Goal: Task Accomplishment & Management: Use online tool/utility

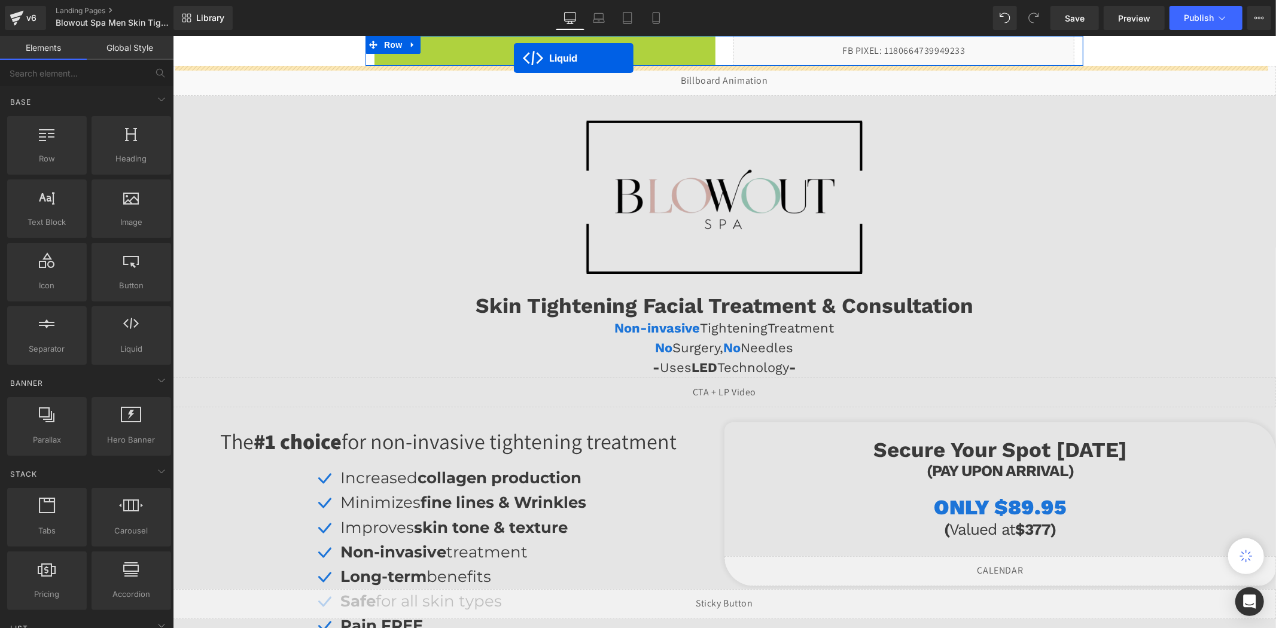
drag, startPoint x: 511, startPoint y: 44, endPoint x: 513, endPoint y: 57, distance: 14.0
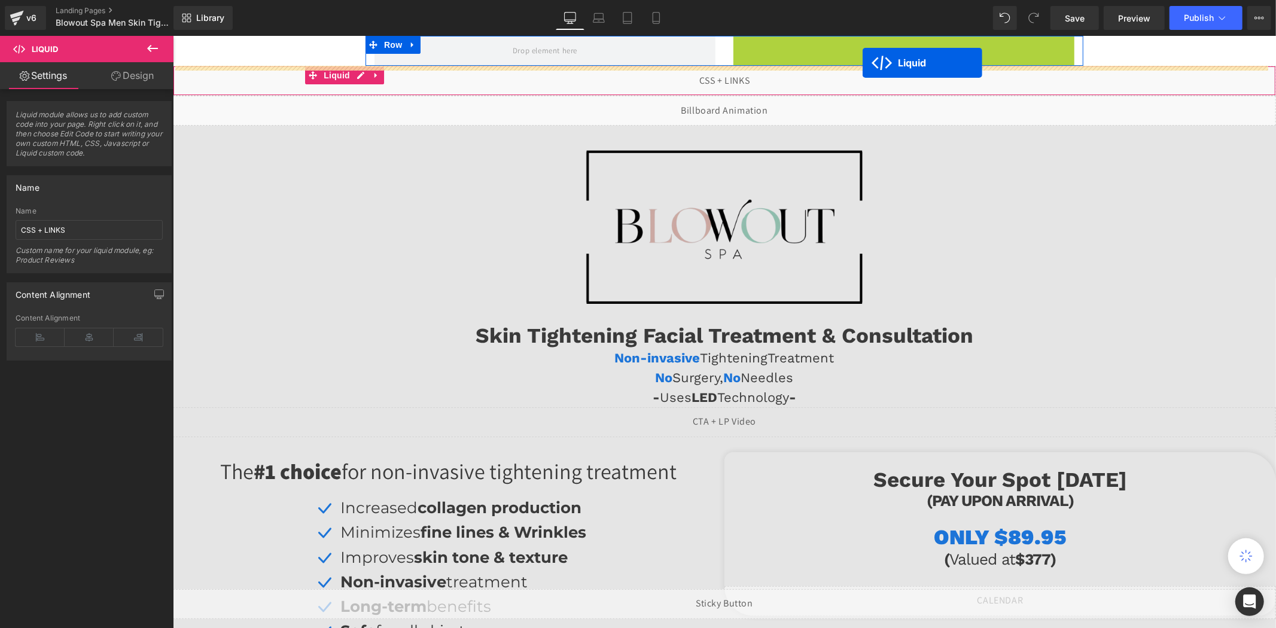
drag, startPoint x: 865, startPoint y: 45, endPoint x: 862, endPoint y: 62, distance: 17.0
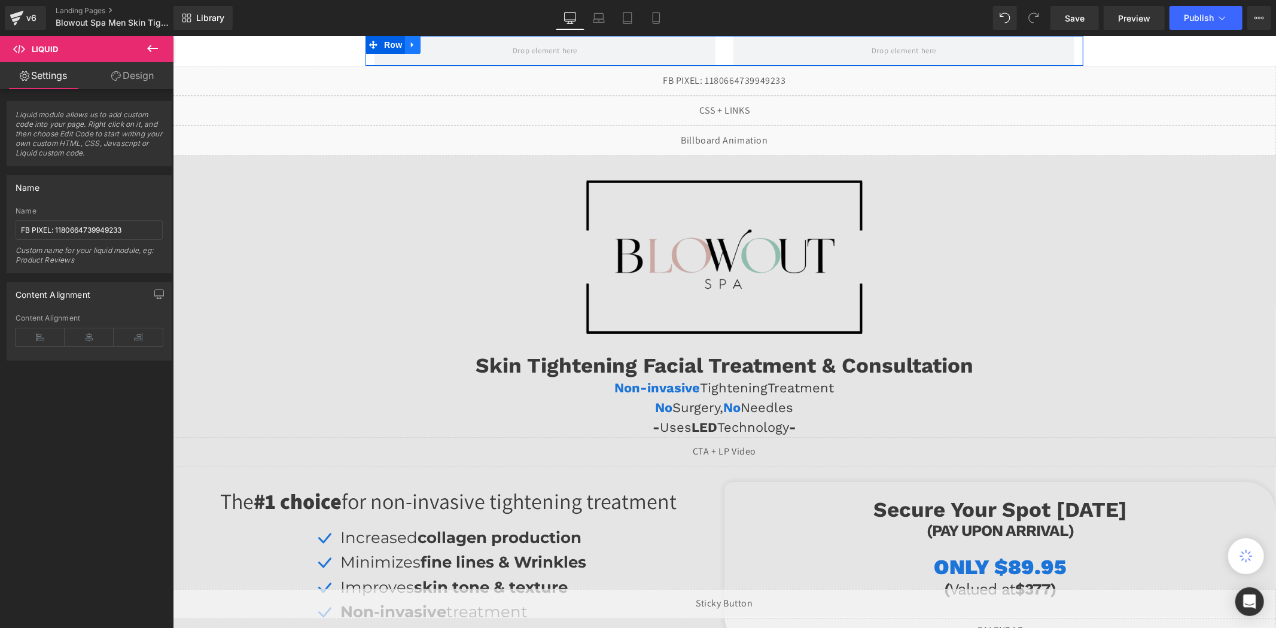
click at [408, 43] on icon at bounding box center [412, 44] width 8 height 9
click at [439, 44] on icon at bounding box center [443, 44] width 8 height 8
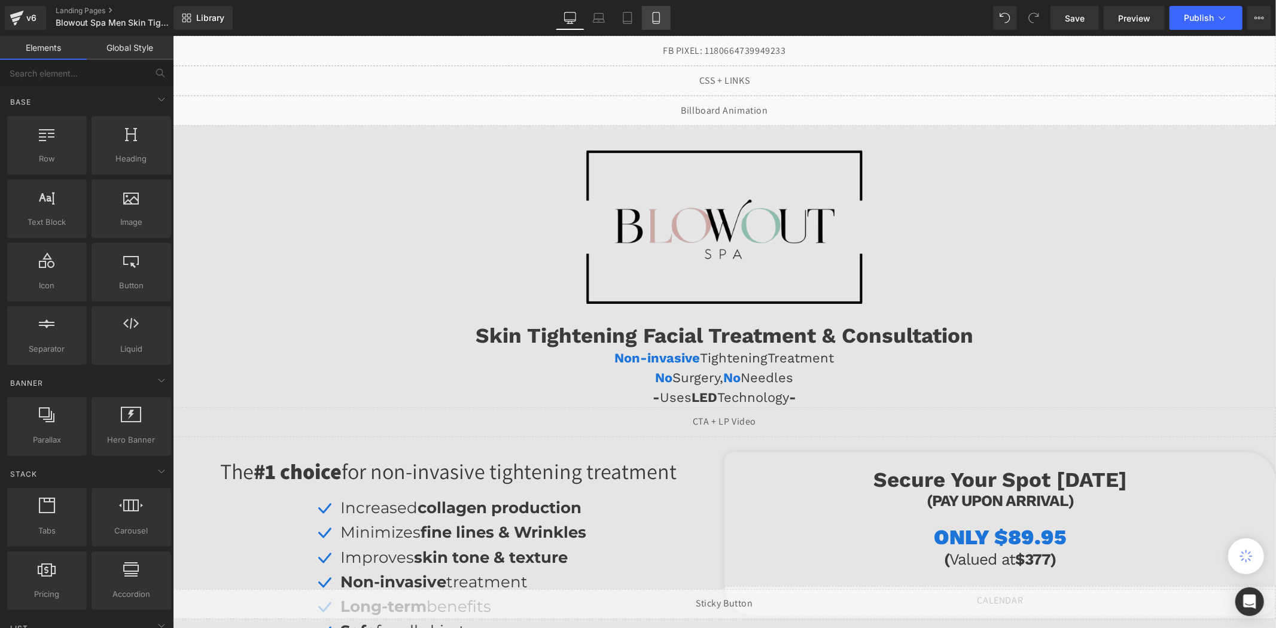
click at [655, 19] on icon at bounding box center [656, 18] width 12 height 12
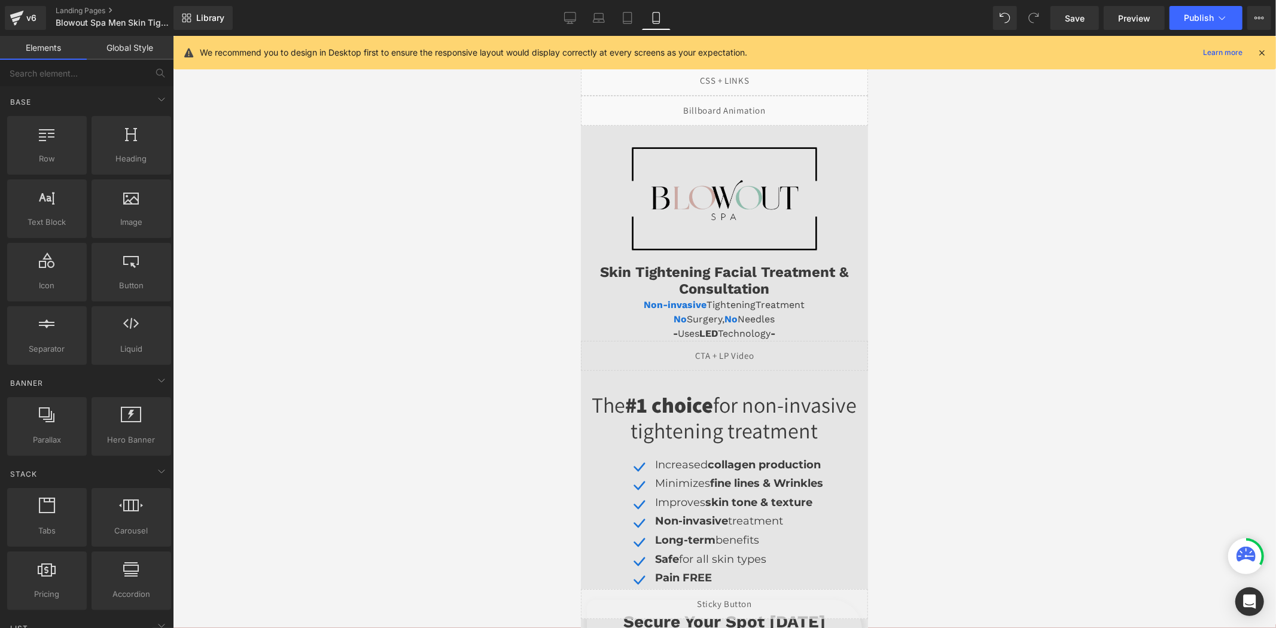
click at [1267, 54] on icon at bounding box center [1262, 52] width 11 height 11
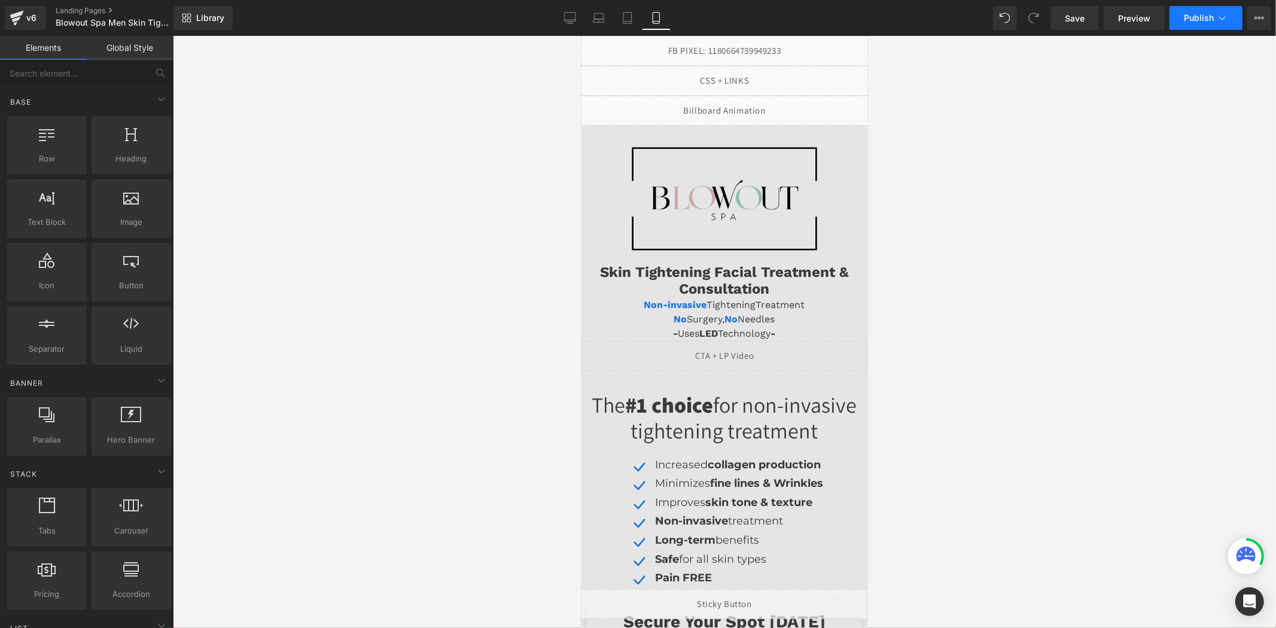
click at [1203, 22] on span "Publish" at bounding box center [1199, 18] width 30 height 10
click at [576, 23] on icon at bounding box center [570, 18] width 12 height 12
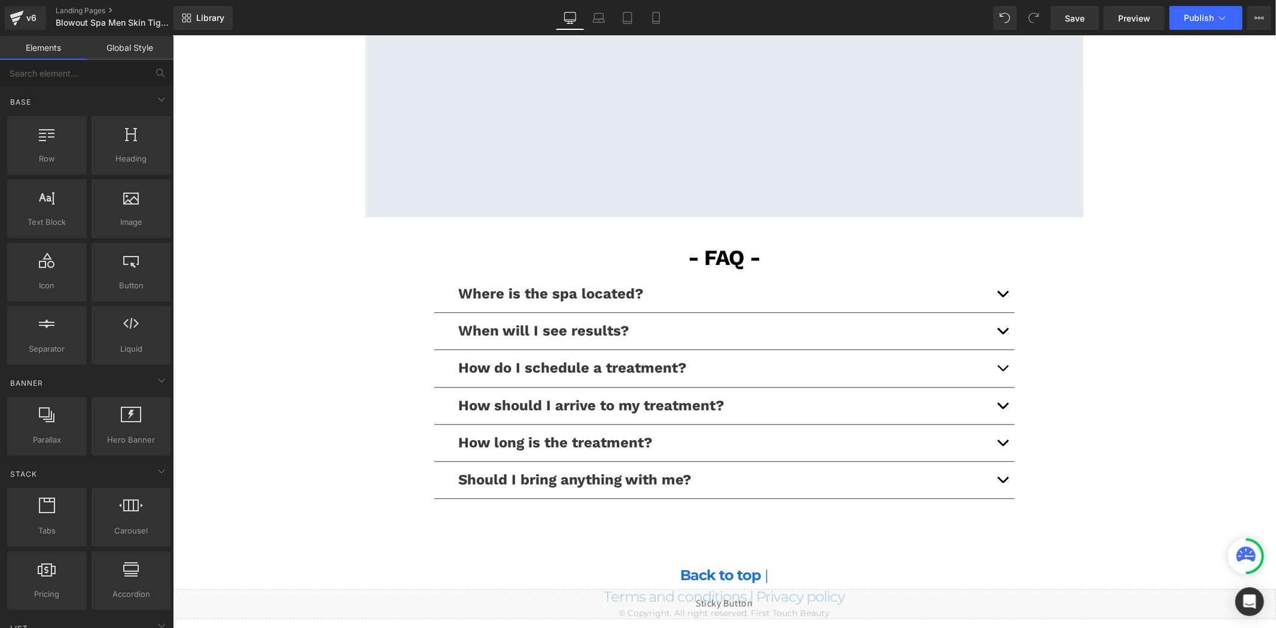
scroll to position [2659, 0]
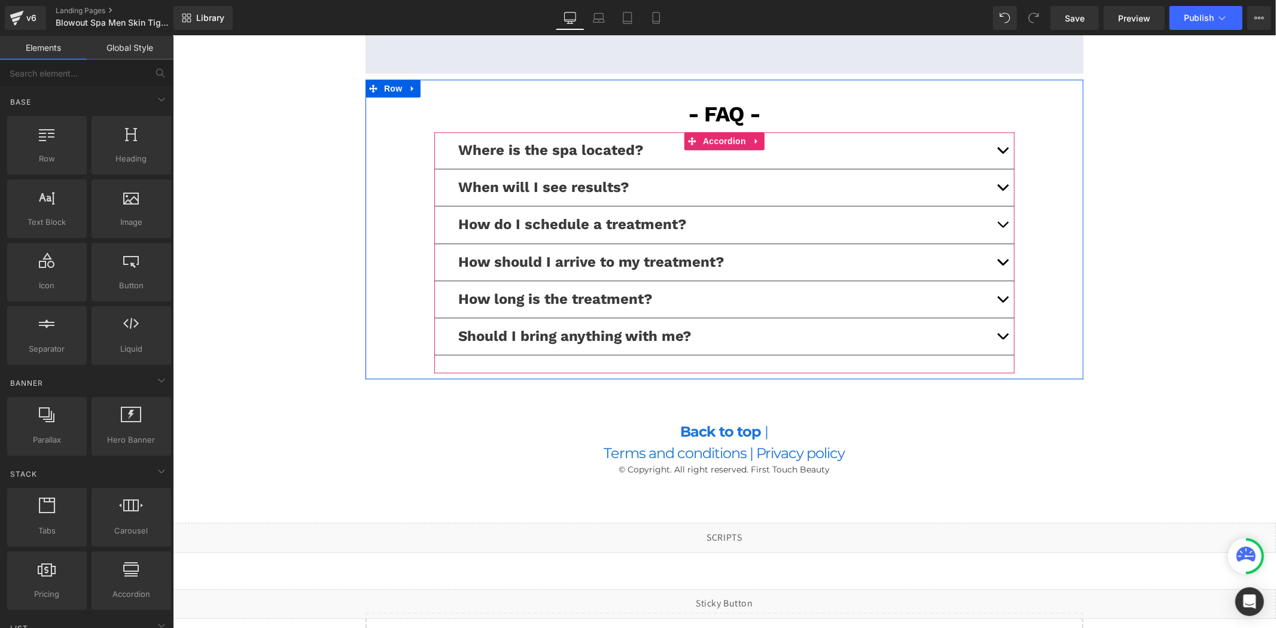
click at [1002, 227] on span "button" at bounding box center [1002, 227] width 0 height 0
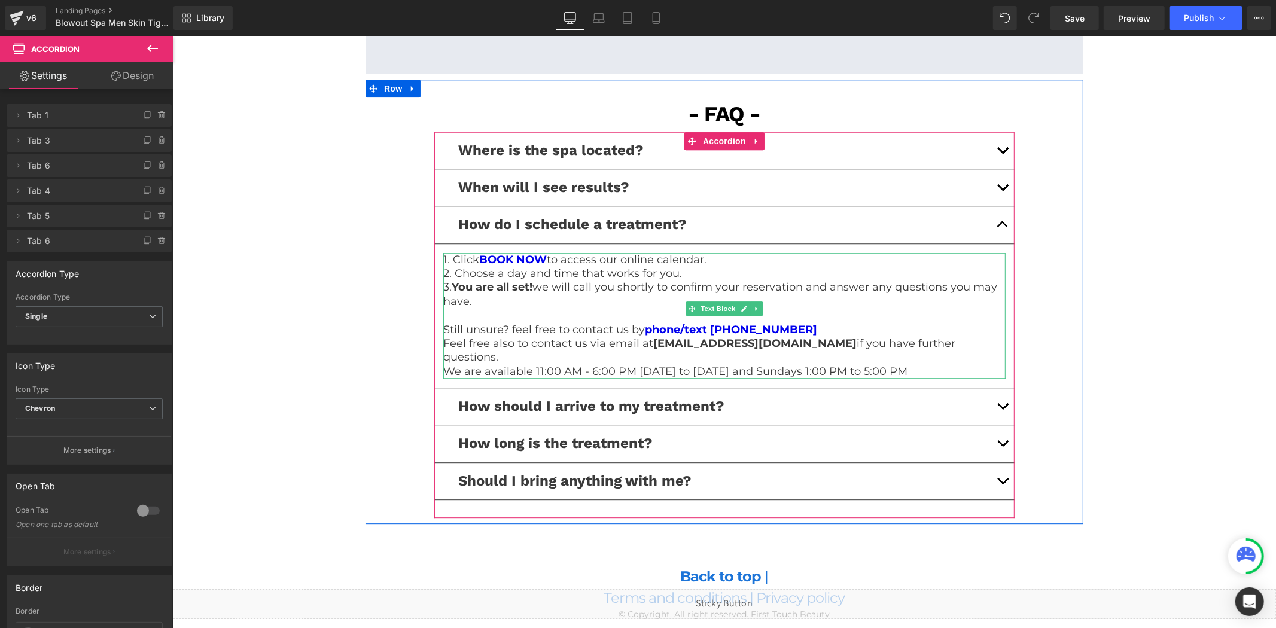
click at [860, 317] on p at bounding box center [724, 315] width 562 height 14
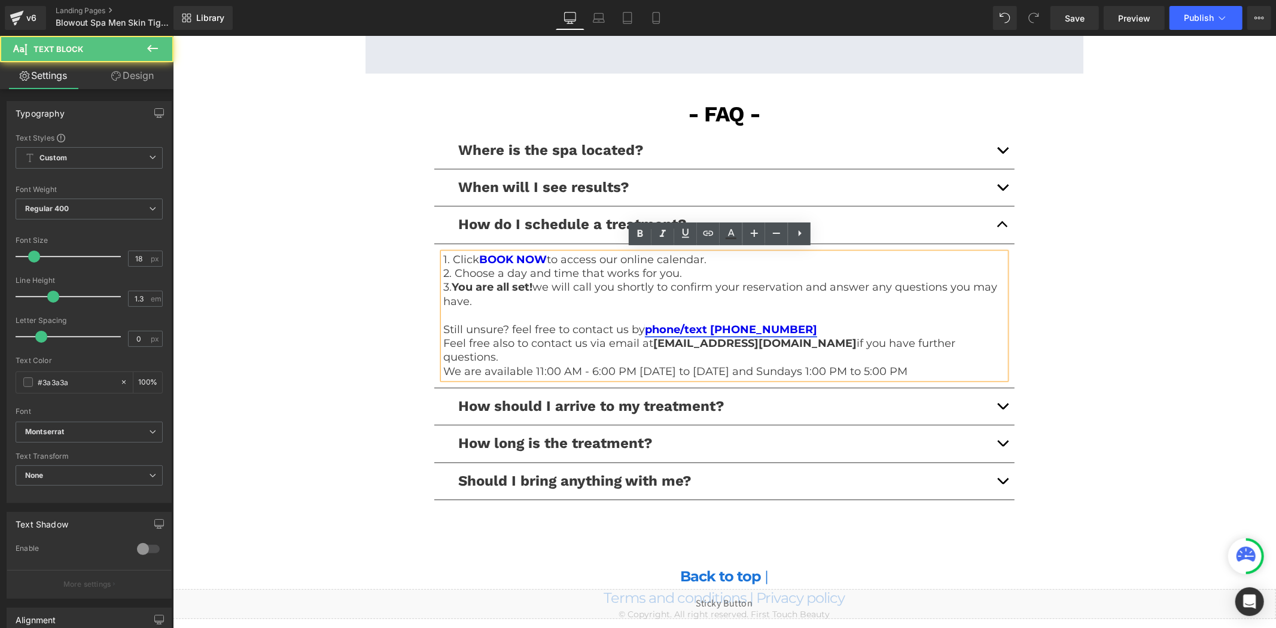
click at [777, 327] on link "phone/text [PHONE_NUMBER]" at bounding box center [730, 329] width 172 height 13
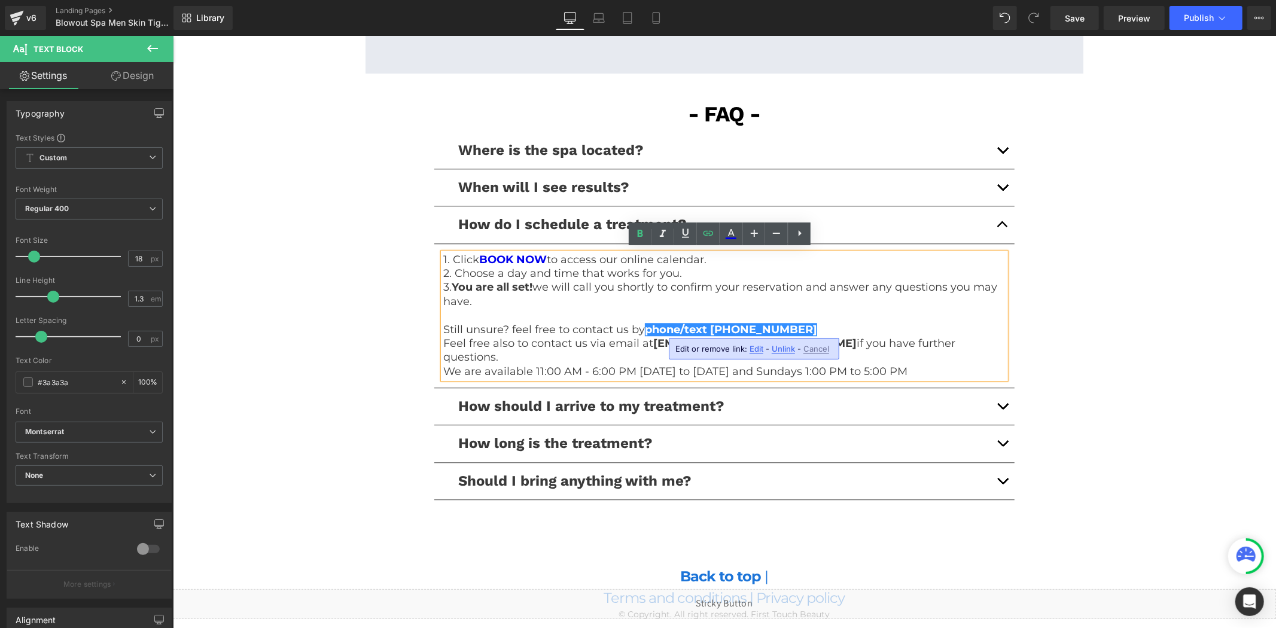
drag, startPoint x: 779, startPoint y: 348, endPoint x: 635, endPoint y: 290, distance: 154.9
click at [779, 348] on span "Unlink" at bounding box center [783, 349] width 23 height 10
drag, startPoint x: 798, startPoint y: 327, endPoint x: 708, endPoint y: 329, distance: 90.4
click at [708, 329] on p "Still unsure? feel free to contact us by phone/text (404) 301-3539" at bounding box center [724, 330] width 562 height 14
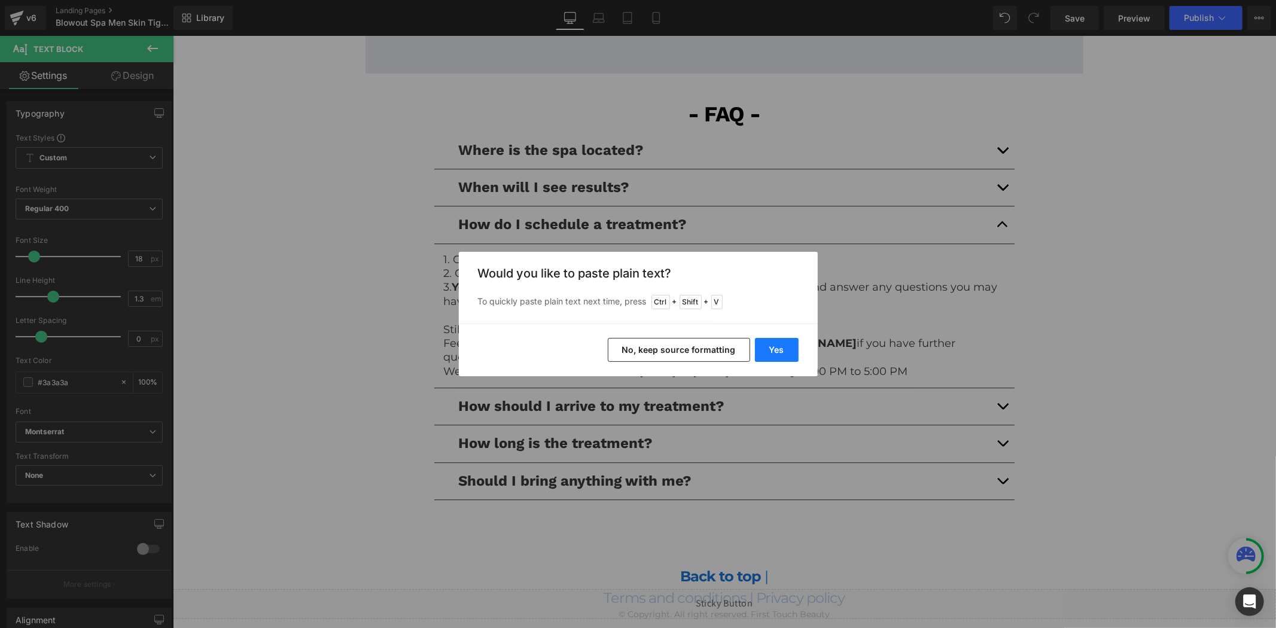
click at [770, 346] on button "Yes" at bounding box center [777, 350] width 44 height 24
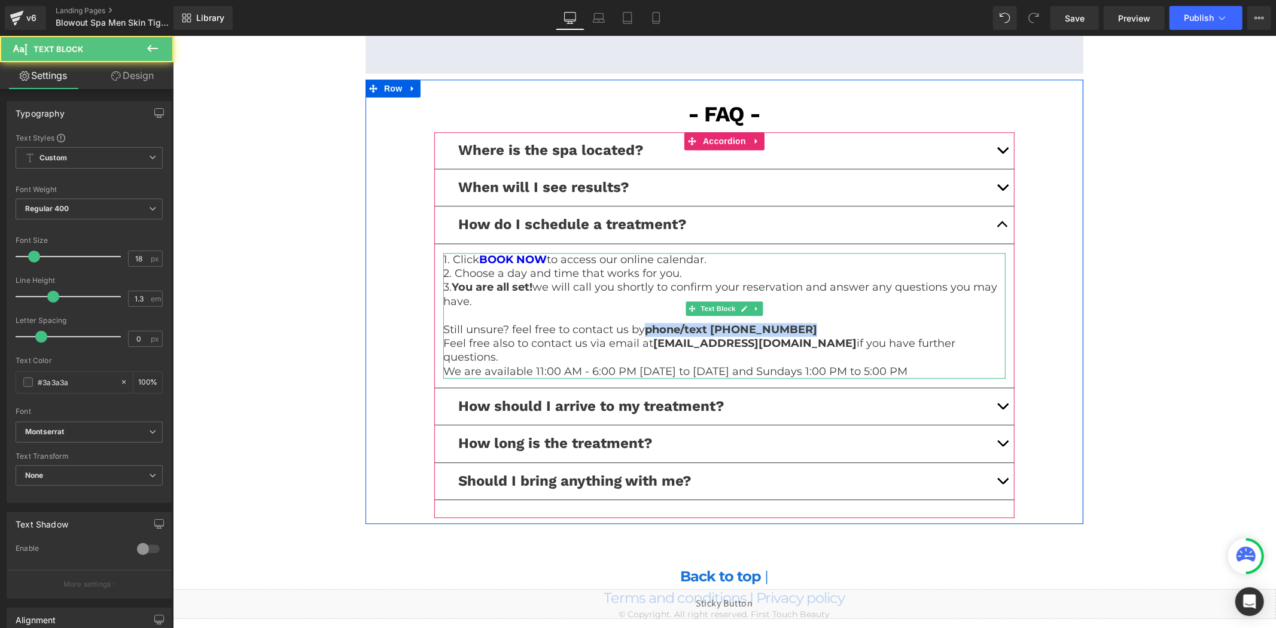
drag, startPoint x: 793, startPoint y: 324, endPoint x: 643, endPoint y: 325, distance: 150.2
click at [643, 325] on p "Still unsure? feel free to contact us by phone/text [PHONE_NUMBER]" at bounding box center [724, 330] width 562 height 14
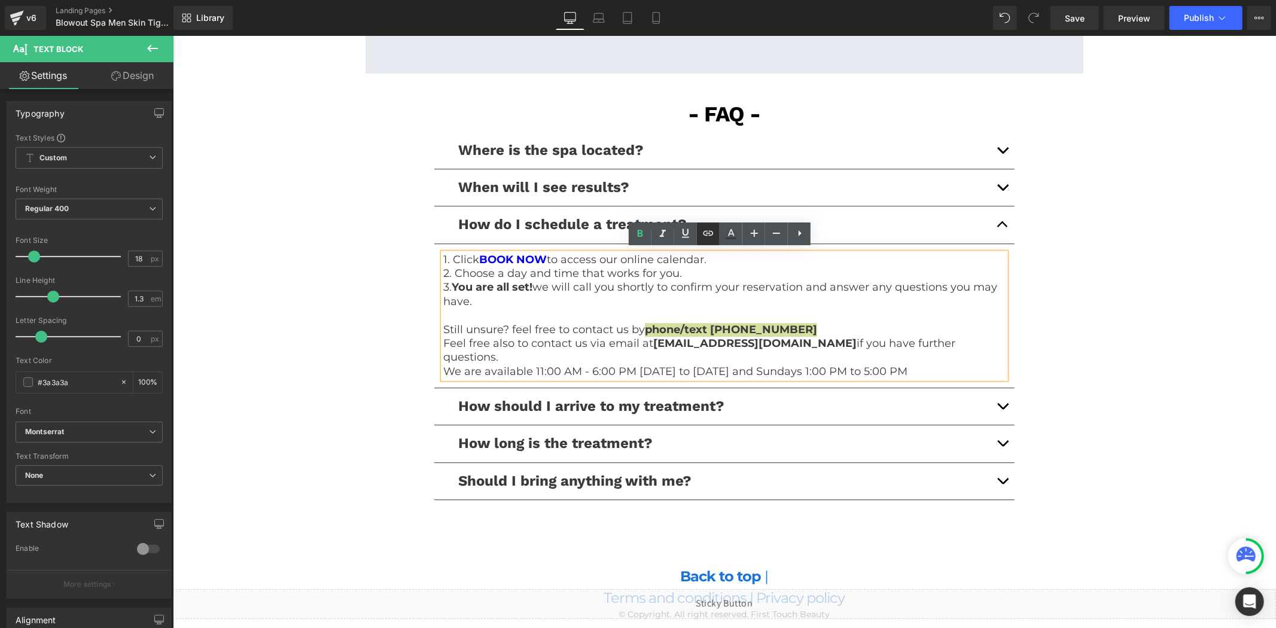
click at [716, 235] on link at bounding box center [708, 234] width 23 height 23
click at [738, 368] on article "1. Click BOOK NOW to access our online calendar. 2. Choose a day and time that …" at bounding box center [724, 316] width 580 height 145
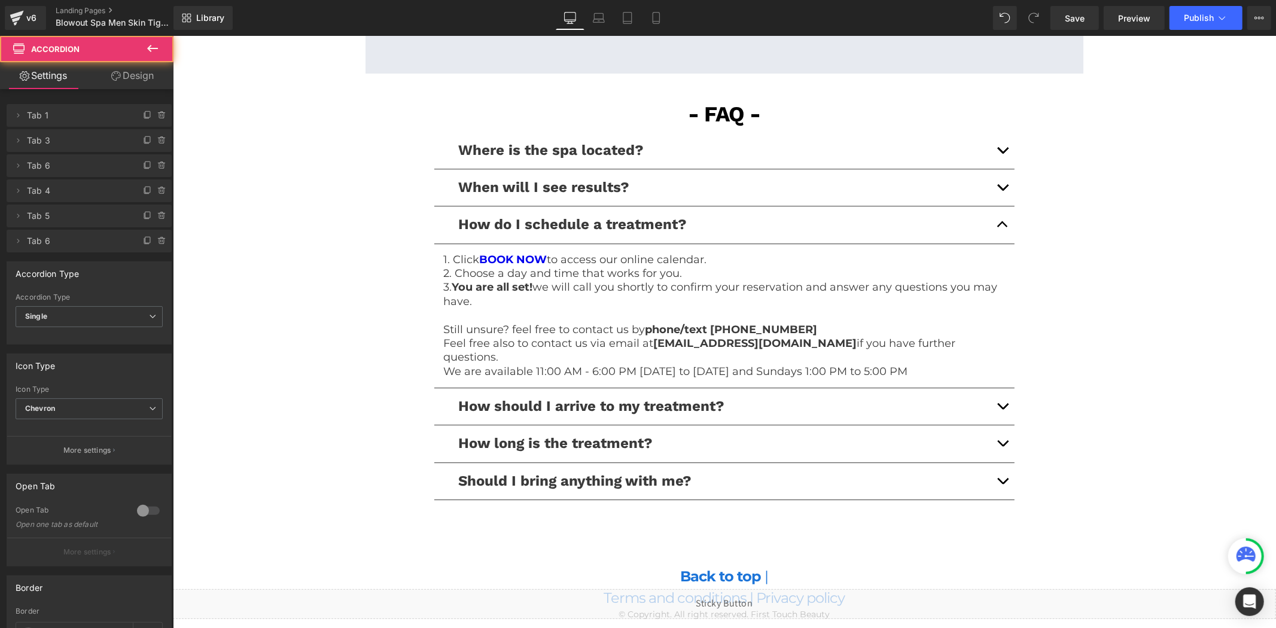
click at [738, 364] on p "We are available 11:00 AM - 6:00 PM [DATE] to [DATE] and Sundays 1:00 PM to 5:0…" at bounding box center [724, 371] width 562 height 14
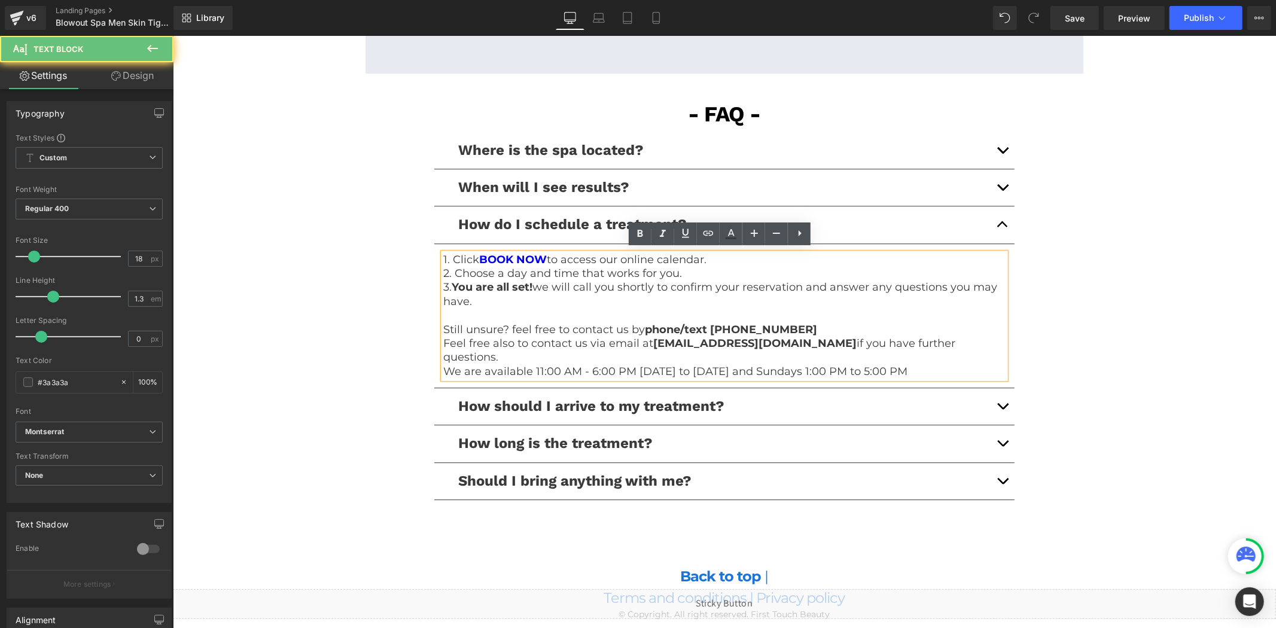
click at [807, 323] on p "Still unsure? feel free to contact us by phone/text [PHONE_NUMBER]" at bounding box center [724, 330] width 562 height 14
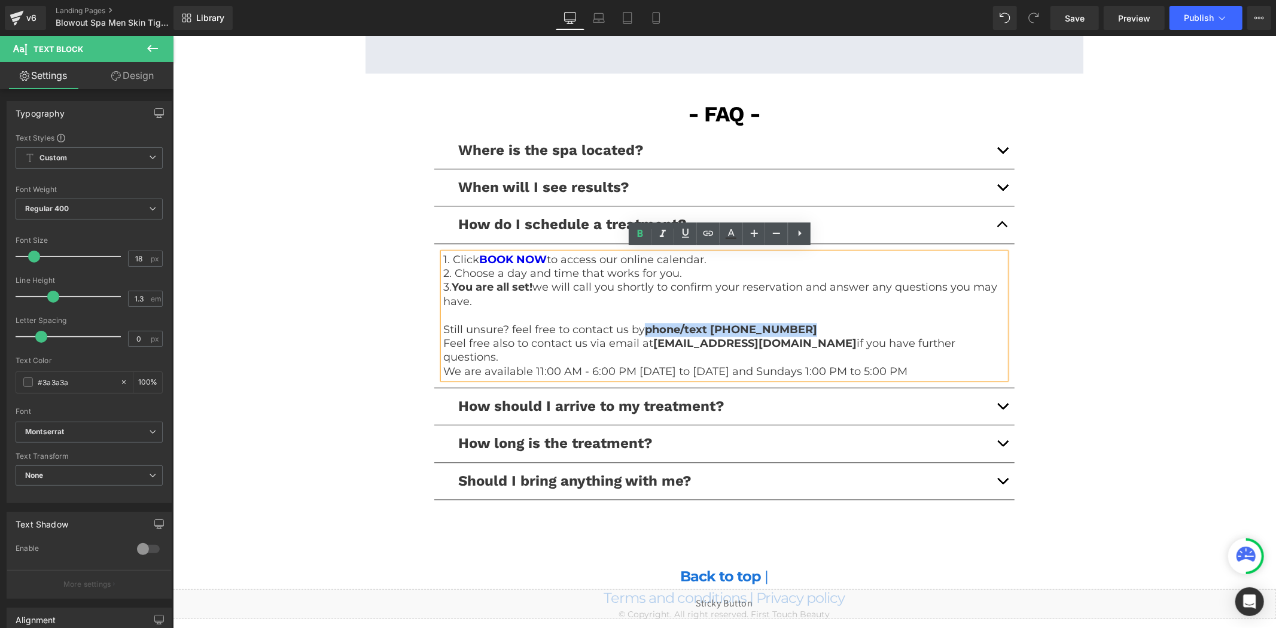
drag, startPoint x: 768, startPoint y: 327, endPoint x: 643, endPoint y: 323, distance: 125.7
click at [643, 323] on p "Still unsure? feel free to contact us by phone/text [PHONE_NUMBER]" at bounding box center [724, 330] width 562 height 14
click at [708, 233] on icon at bounding box center [709, 233] width 10 height 5
click at [704, 348] on input "text" at bounding box center [748, 353] width 184 height 30
type input "tel:[PHONE_NUMBER]"
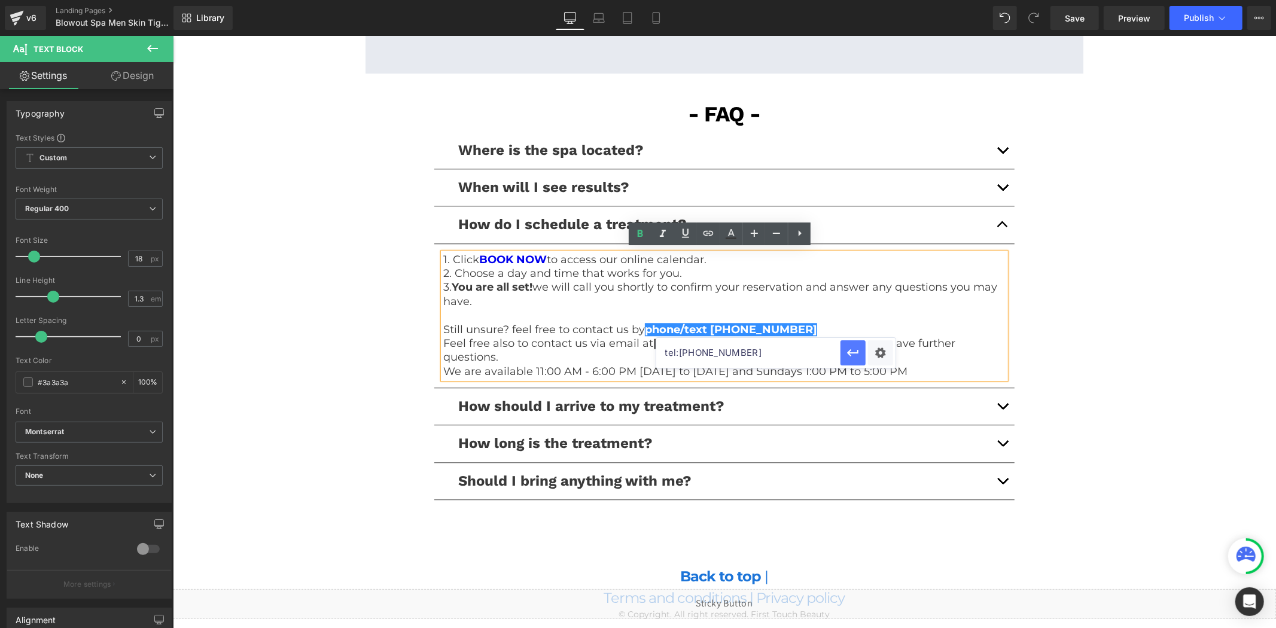
click at [852, 358] on icon "button" at bounding box center [853, 353] width 14 height 14
click at [768, 326] on link "phone/text [PHONE_NUMBER]" at bounding box center [730, 329] width 172 height 13
click at [759, 348] on span "Edit" at bounding box center [758, 349] width 14 height 10
click at [749, 355] on input "tel:[PHONE_NUMBER]" at bounding box center [748, 353] width 184 height 30
click at [853, 351] on icon "button" at bounding box center [853, 353] width 14 height 14
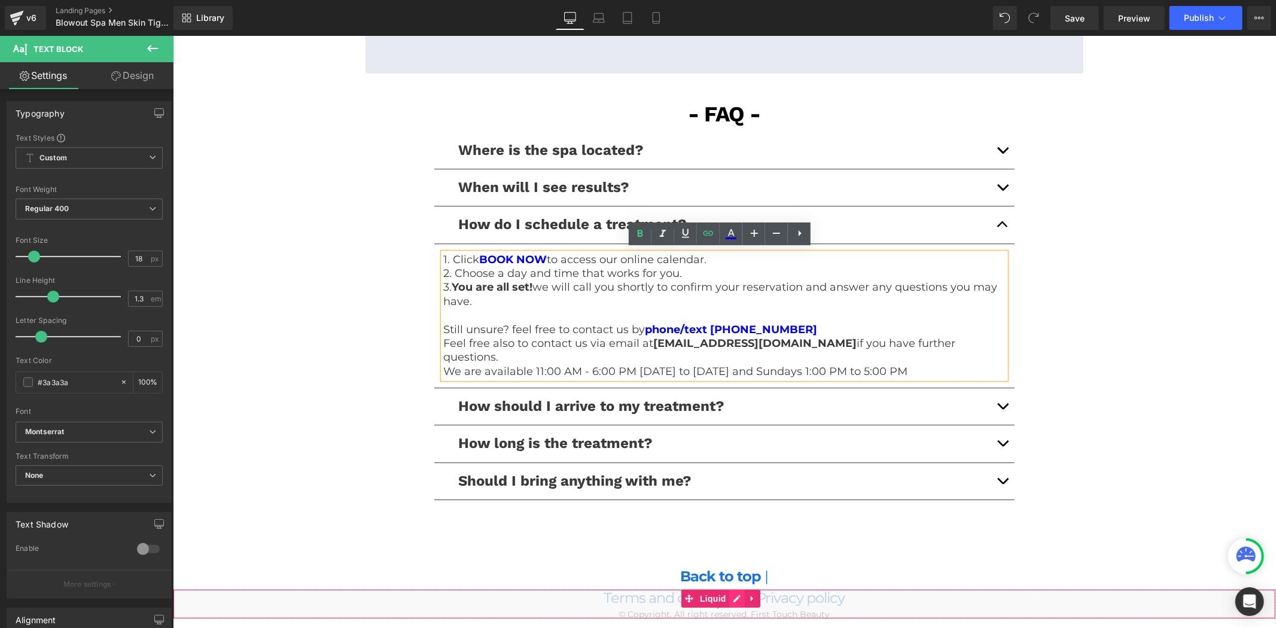
click at [732, 602] on div "Liquid" at bounding box center [723, 604] width 1103 height 30
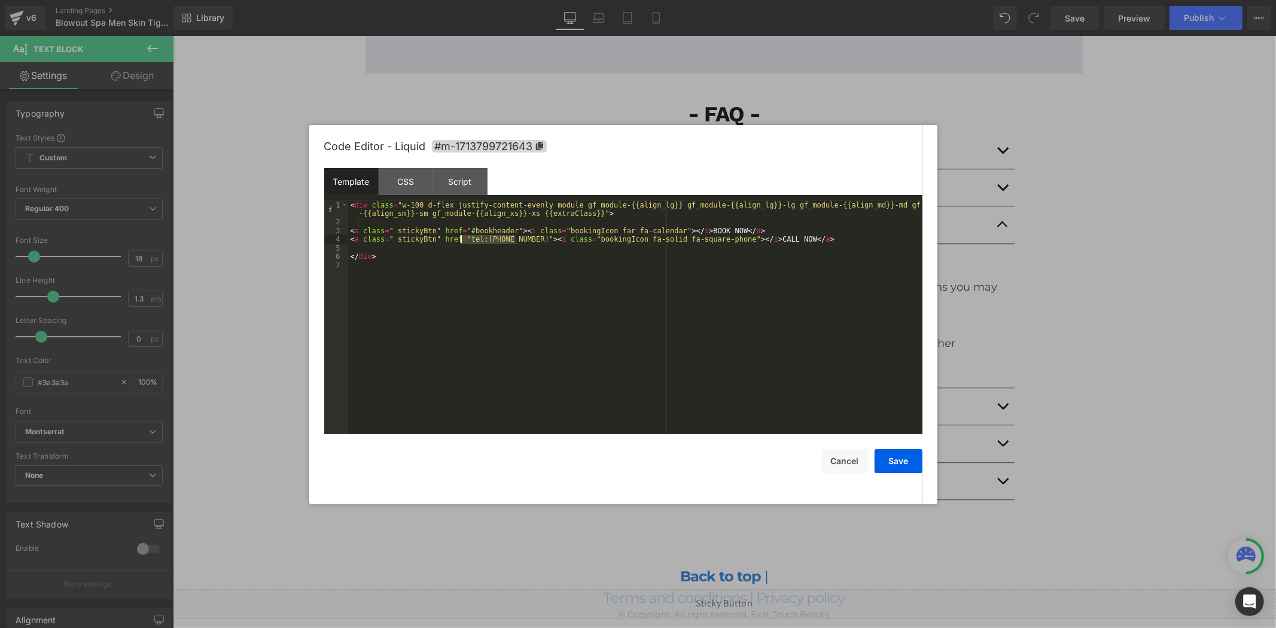
drag, startPoint x: 515, startPoint y: 242, endPoint x: 462, endPoint y: 243, distance: 53.3
click at [462, 243] on div "< div class = "w-100 d-flex justify-content-evenly module gf_module-{{align_lg}…" at bounding box center [635, 330] width 574 height 259
click at [898, 470] on button "Save" at bounding box center [899, 461] width 48 height 24
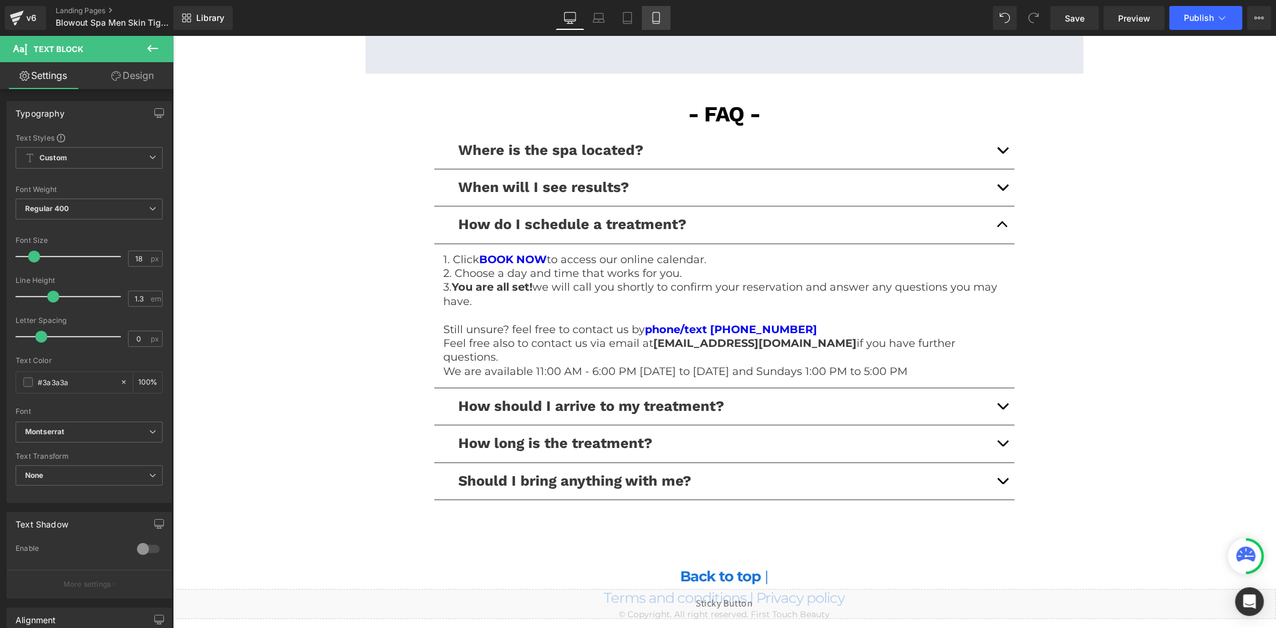
click at [667, 13] on link "Mobile" at bounding box center [656, 18] width 29 height 24
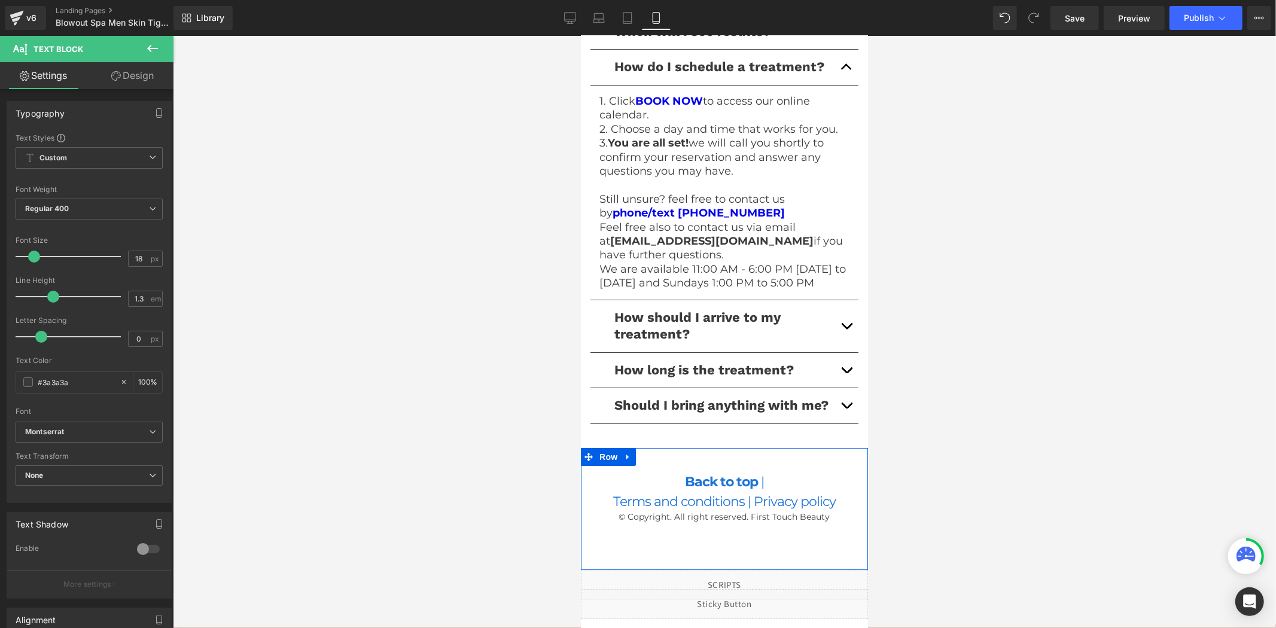
scroll to position [3498, 0]
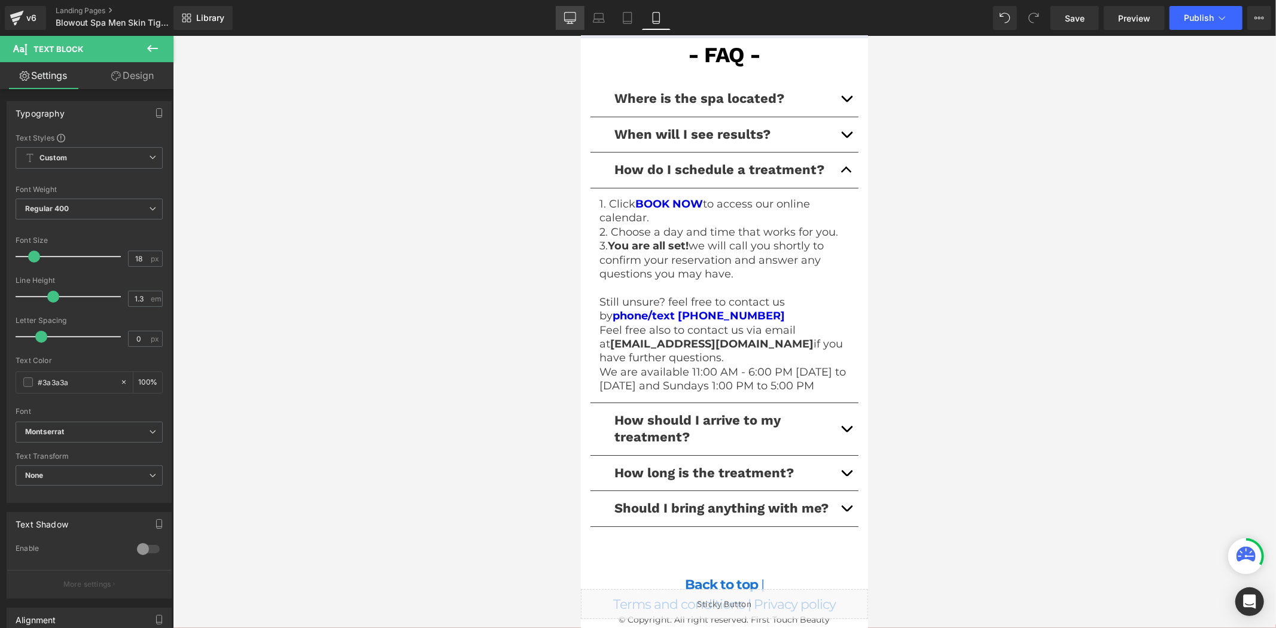
click at [570, 20] on icon at bounding box center [570, 18] width 12 height 12
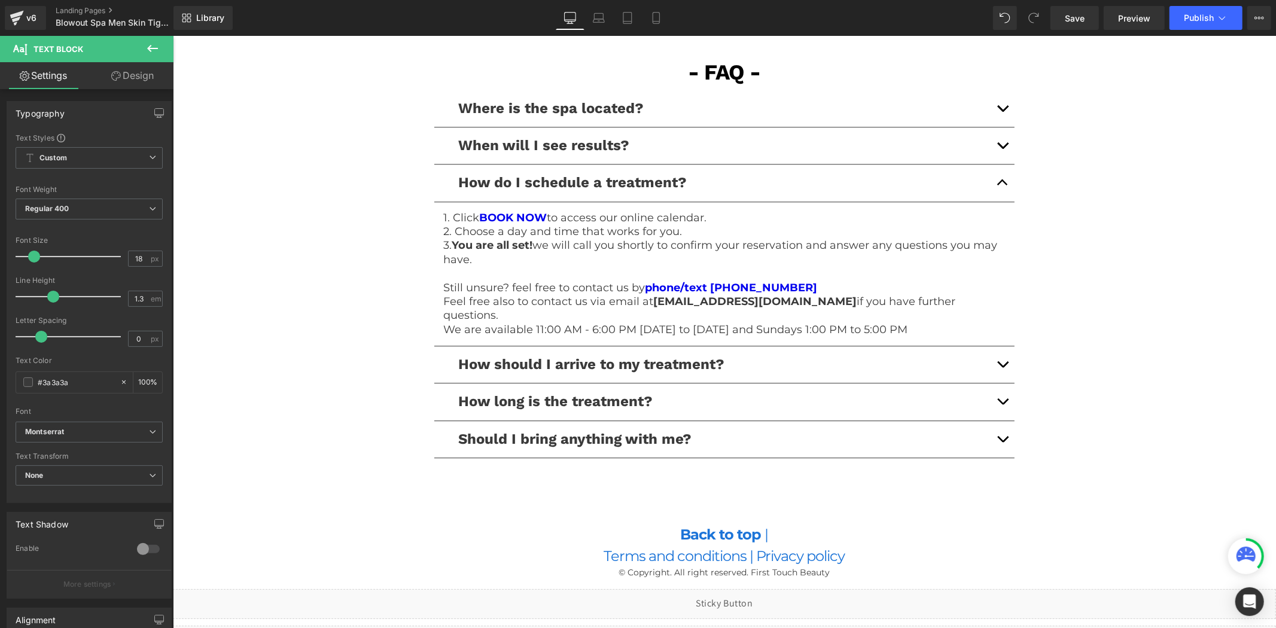
scroll to position [2756, 0]
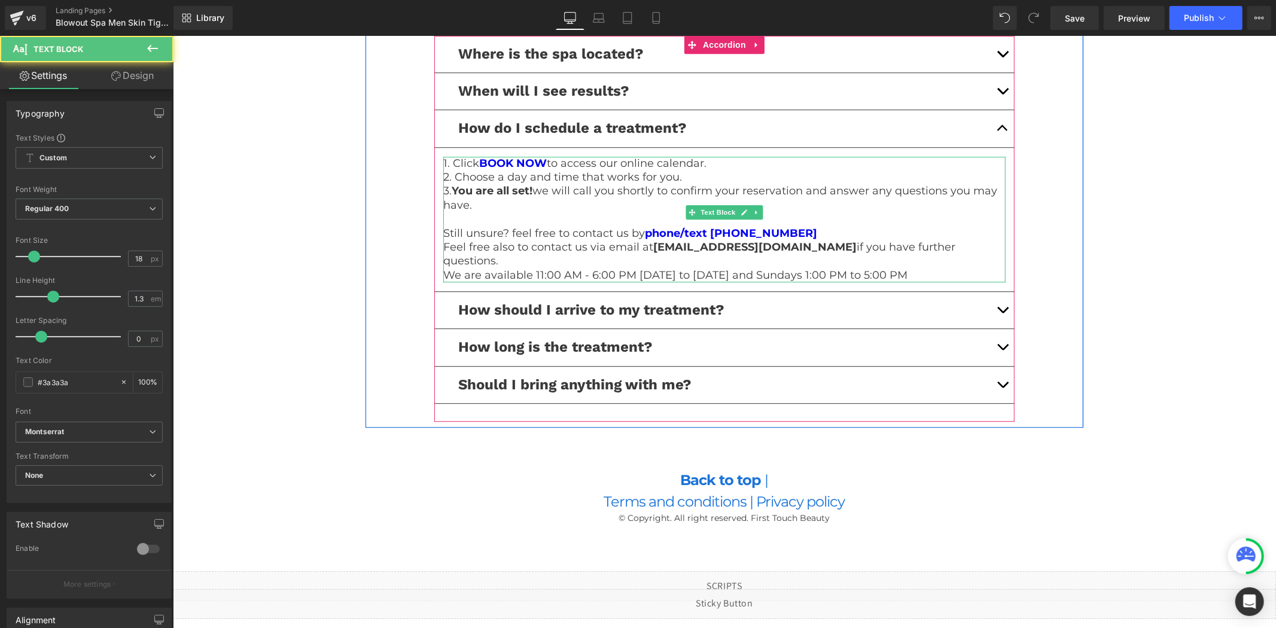
drag, startPoint x: 905, startPoint y: 252, endPoint x: 925, endPoint y: 258, distance: 20.8
click at [907, 268] on p "We are available 11:00 AM - 6:00 PM [DATE] to [DATE] and Sundays 1:00 PM to 5:0…" at bounding box center [724, 275] width 562 height 14
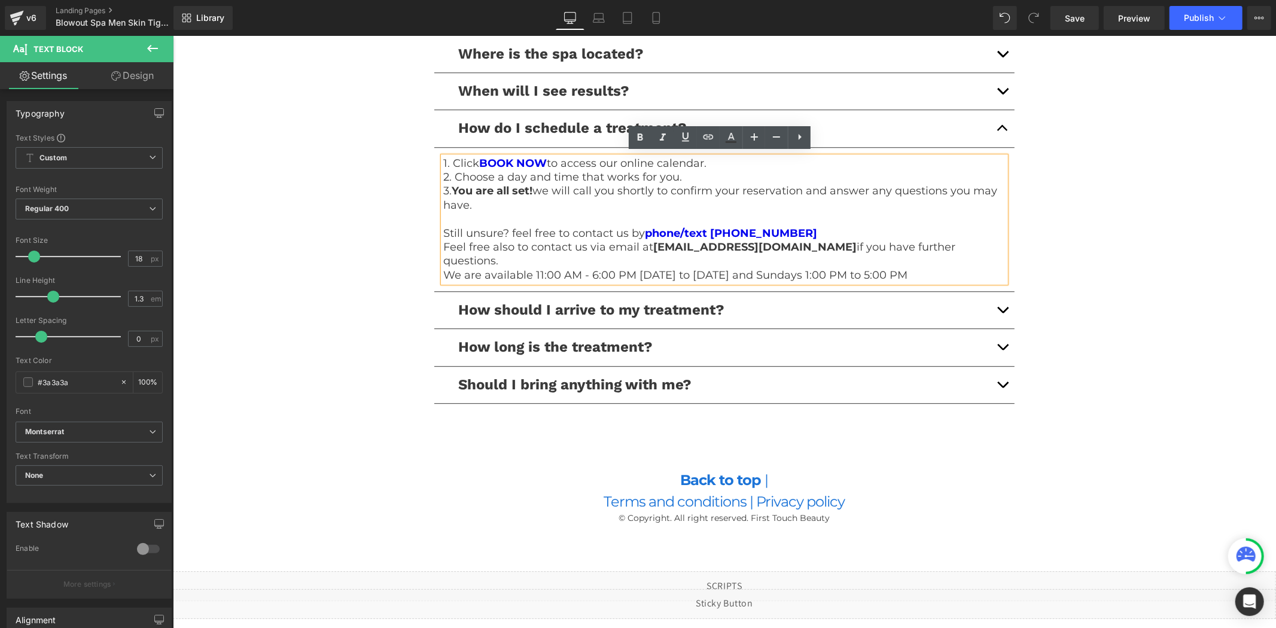
drag, startPoint x: 925, startPoint y: 257, endPoint x: 439, endPoint y: 226, distance: 486.9
click at [443, 226] on div "1. Click BOOK NOW to access our online calendar. 2. Choose a day and time that …" at bounding box center [724, 219] width 562 height 126
copy div "Still unsure? feel free to contact us by phone/text (678) 992-5095 Feel free al…"
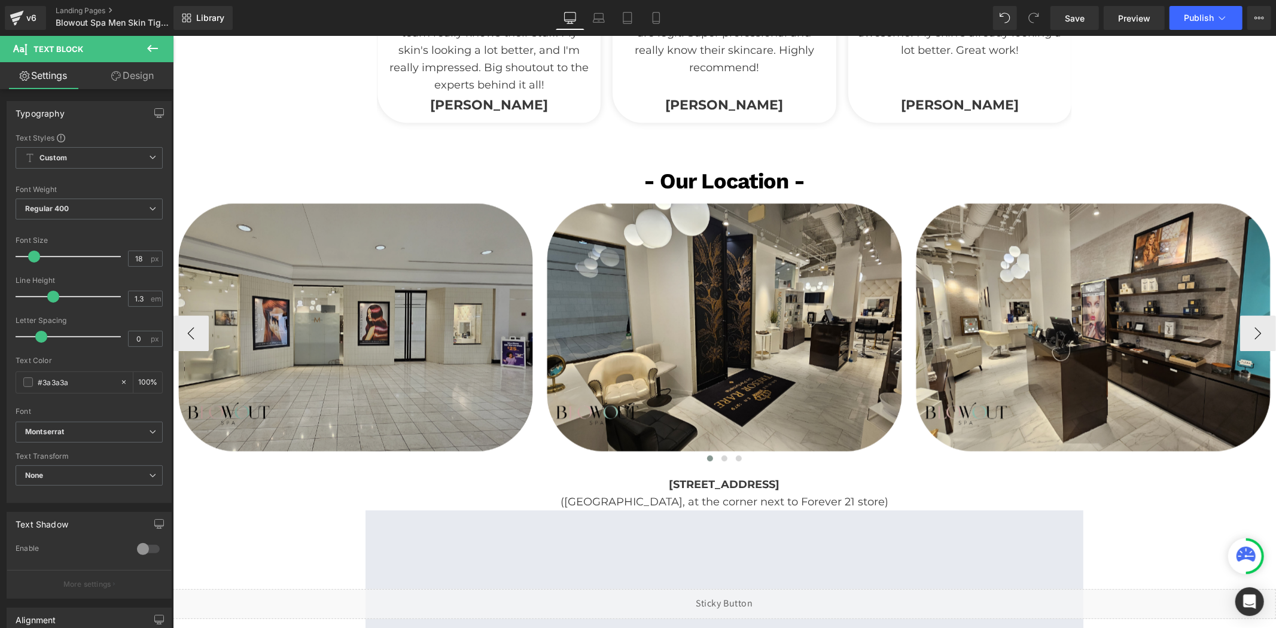
scroll to position [2090, 0]
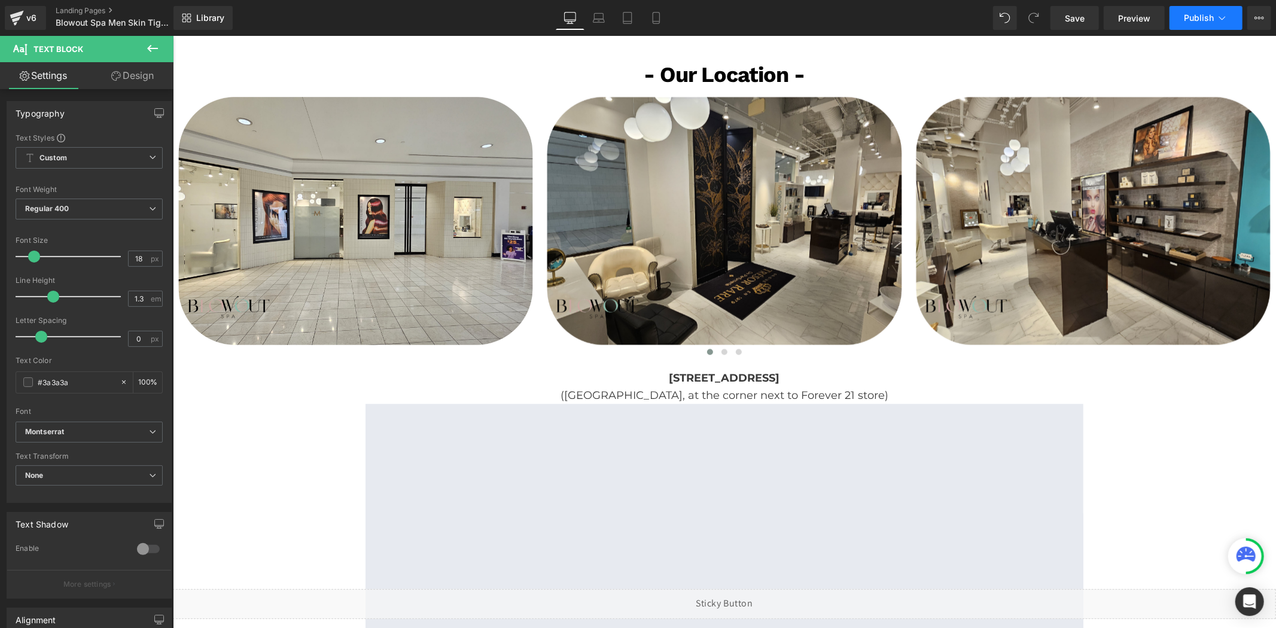
click at [1200, 27] on button "Publish" at bounding box center [1206, 18] width 73 height 24
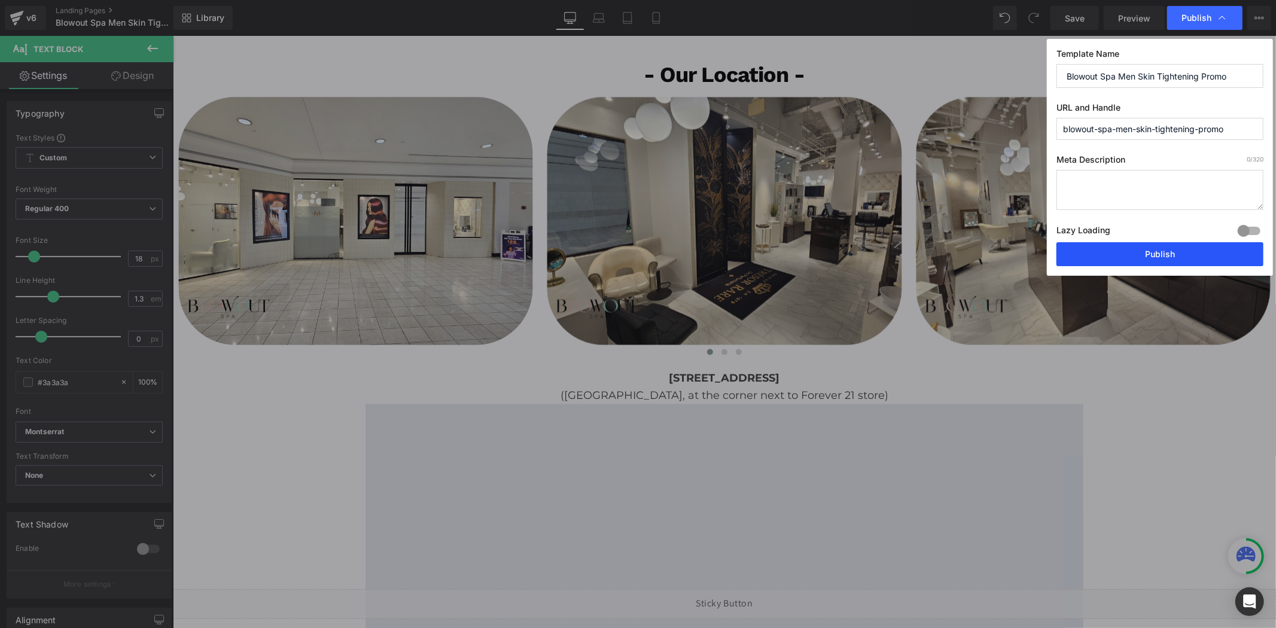
click at [1157, 246] on button "Publish" at bounding box center [1160, 254] width 207 height 24
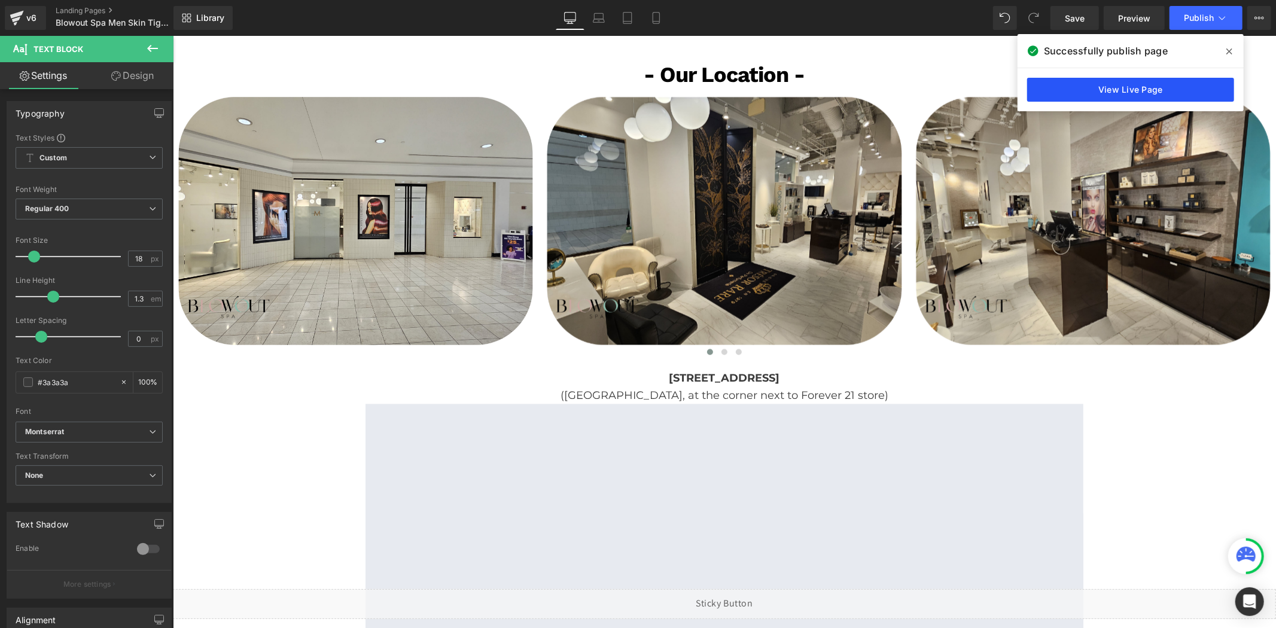
click at [1102, 84] on link "View Live Page" at bounding box center [1130, 90] width 207 height 24
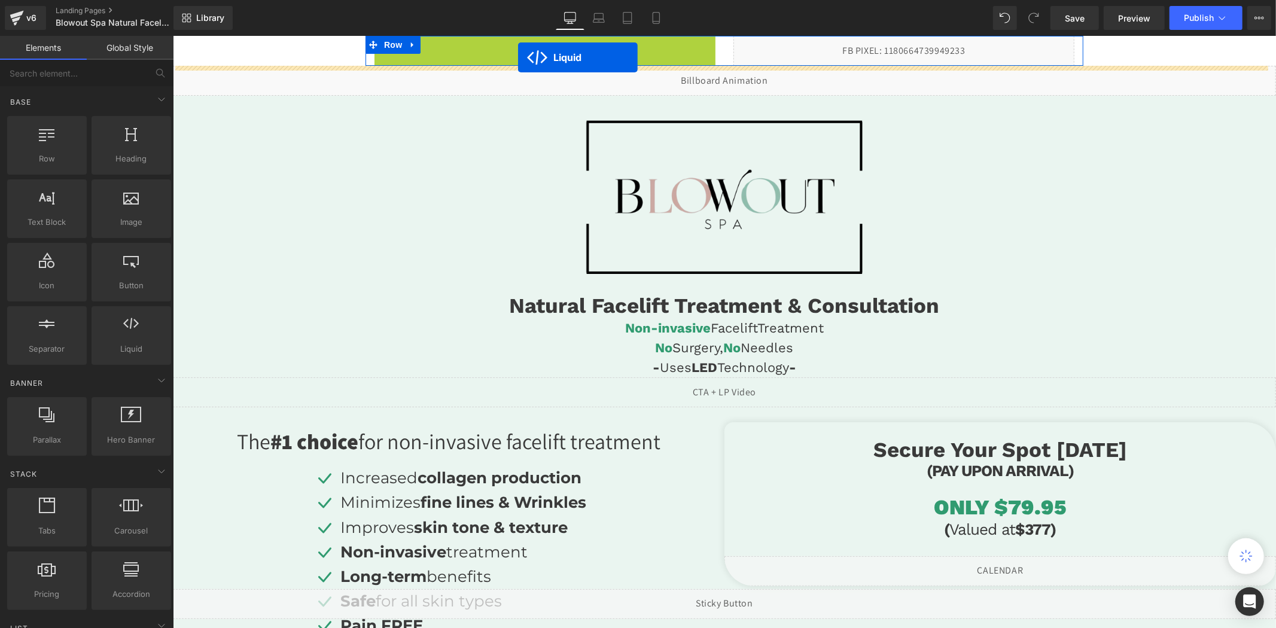
drag, startPoint x: 516, startPoint y: 45, endPoint x: 518, endPoint y: 57, distance: 12.0
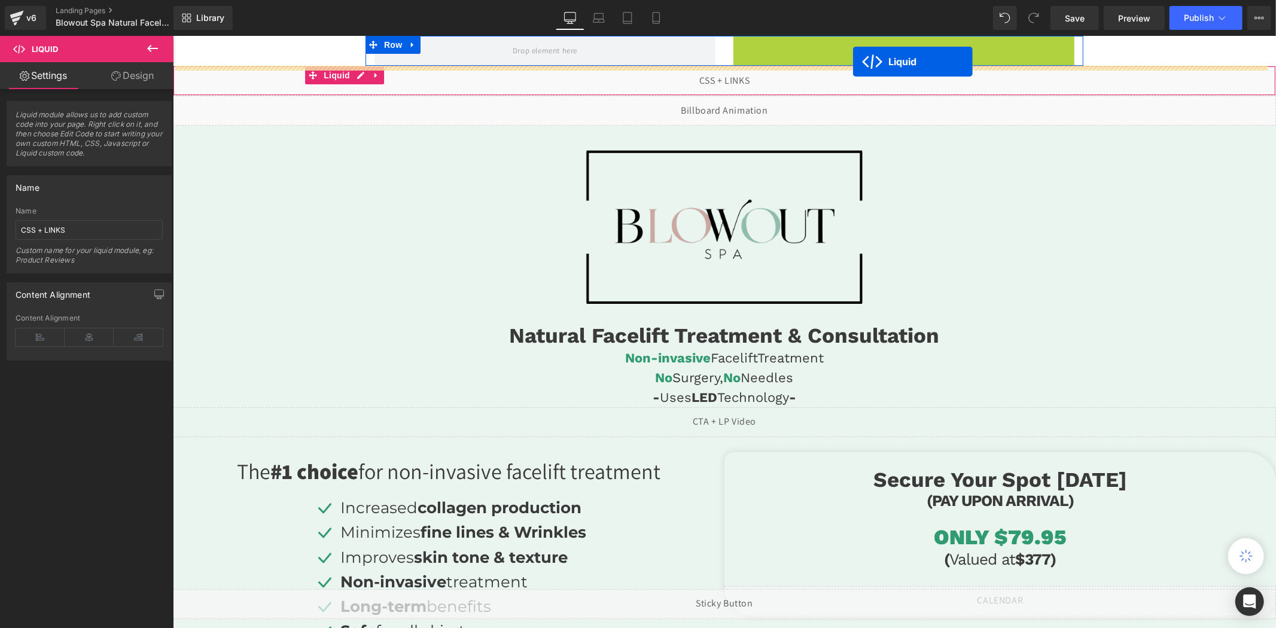
drag, startPoint x: 868, startPoint y: 42, endPoint x: 860, endPoint y: 54, distance: 14.6
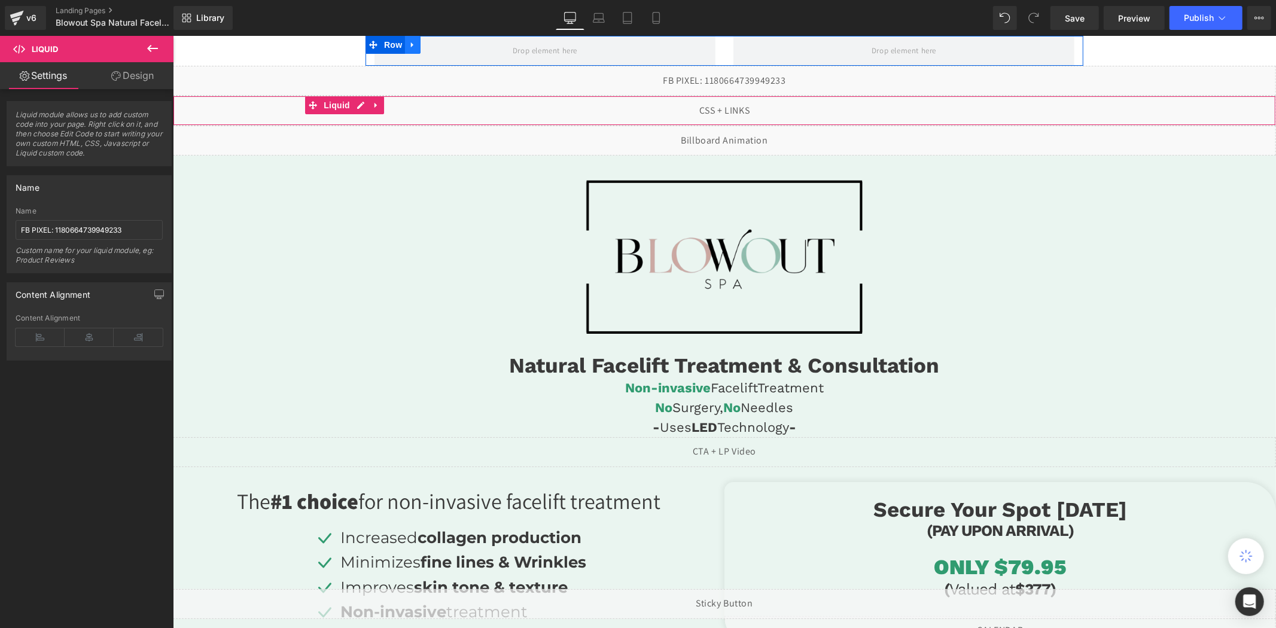
click at [412, 46] on link at bounding box center [413, 44] width 16 height 18
click at [439, 44] on icon at bounding box center [443, 44] width 8 height 8
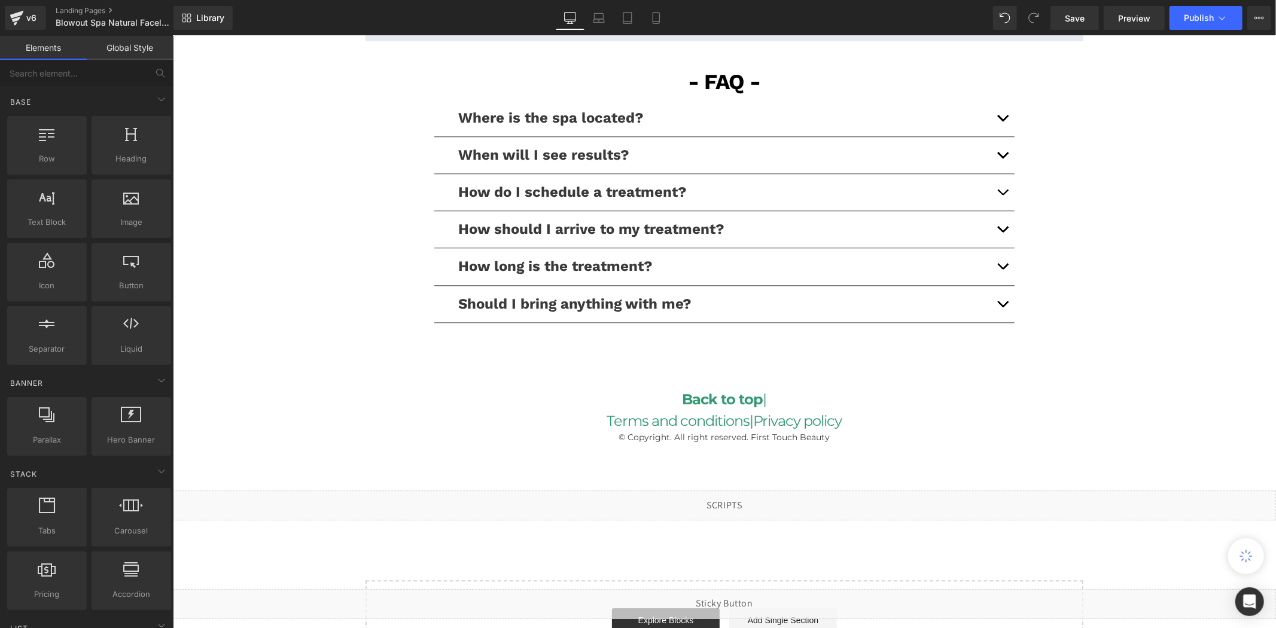
scroll to position [2845, 0]
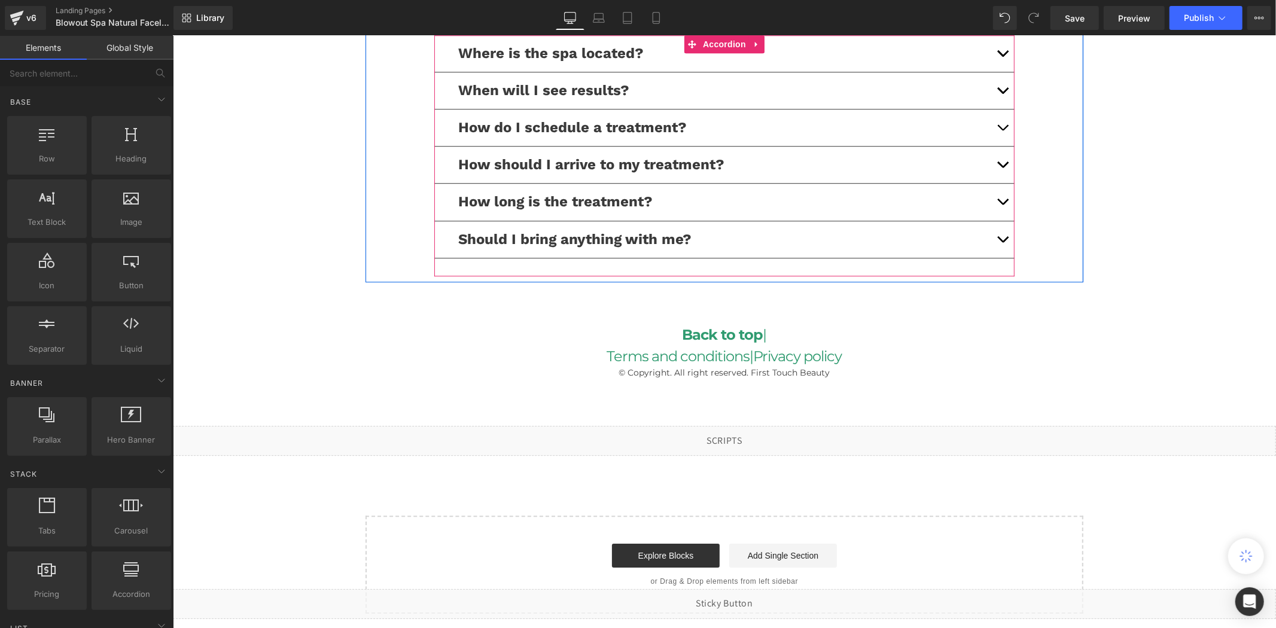
click at [993, 202] on button "button" at bounding box center [1002, 201] width 24 height 37
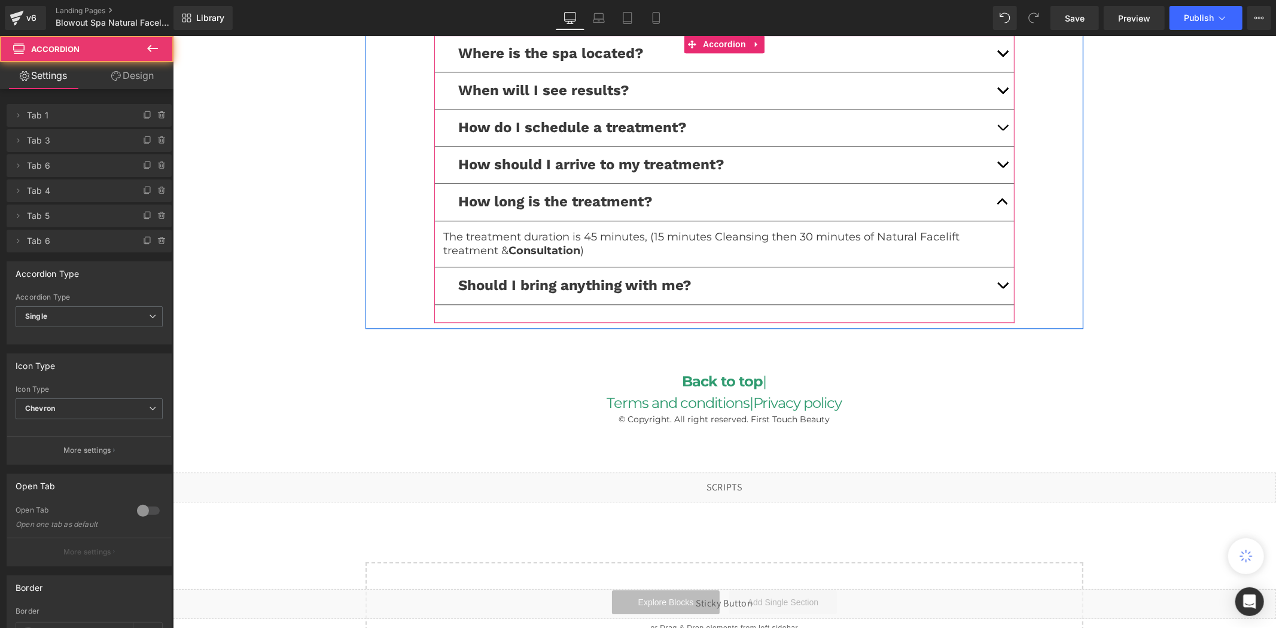
click at [993, 201] on button "button" at bounding box center [1002, 201] width 24 height 37
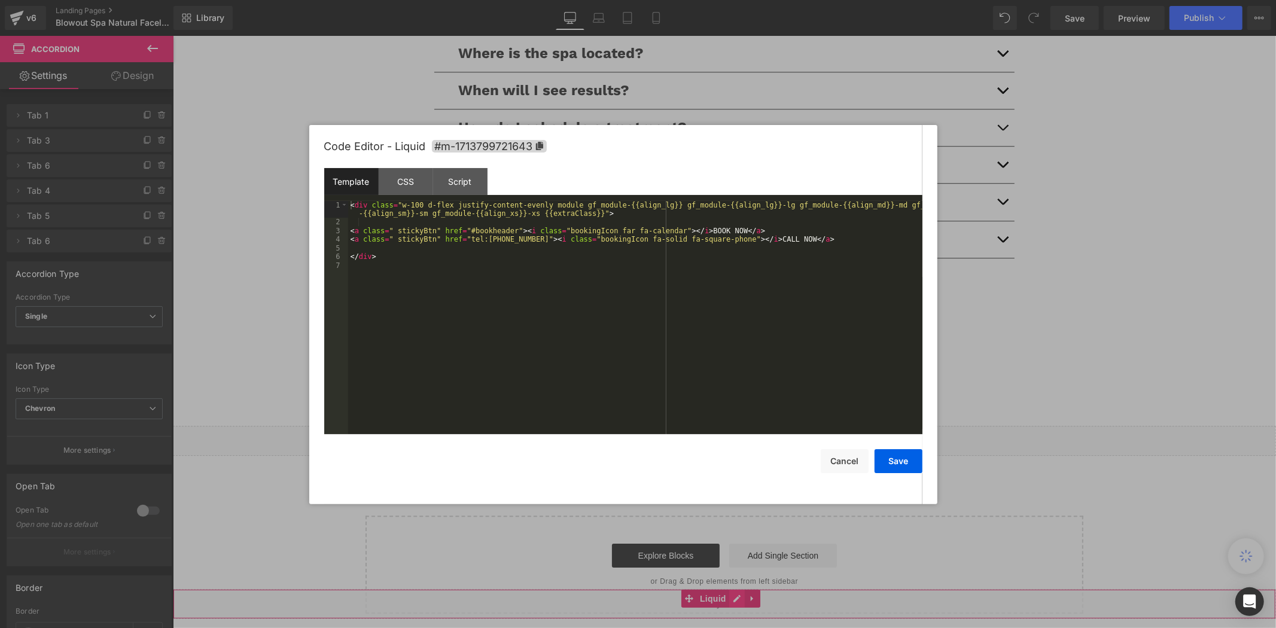
click at [738, 600] on div "Liquid" at bounding box center [723, 604] width 1103 height 30
drag, startPoint x: 515, startPoint y: 242, endPoint x: 461, endPoint y: 242, distance: 54.5
click at [461, 242] on div "< div class = "w-100 d-flex justify-content-evenly module gf_module-{{align_lg}…" at bounding box center [635, 330] width 574 height 259
click at [846, 465] on button "Cancel" at bounding box center [845, 461] width 48 height 24
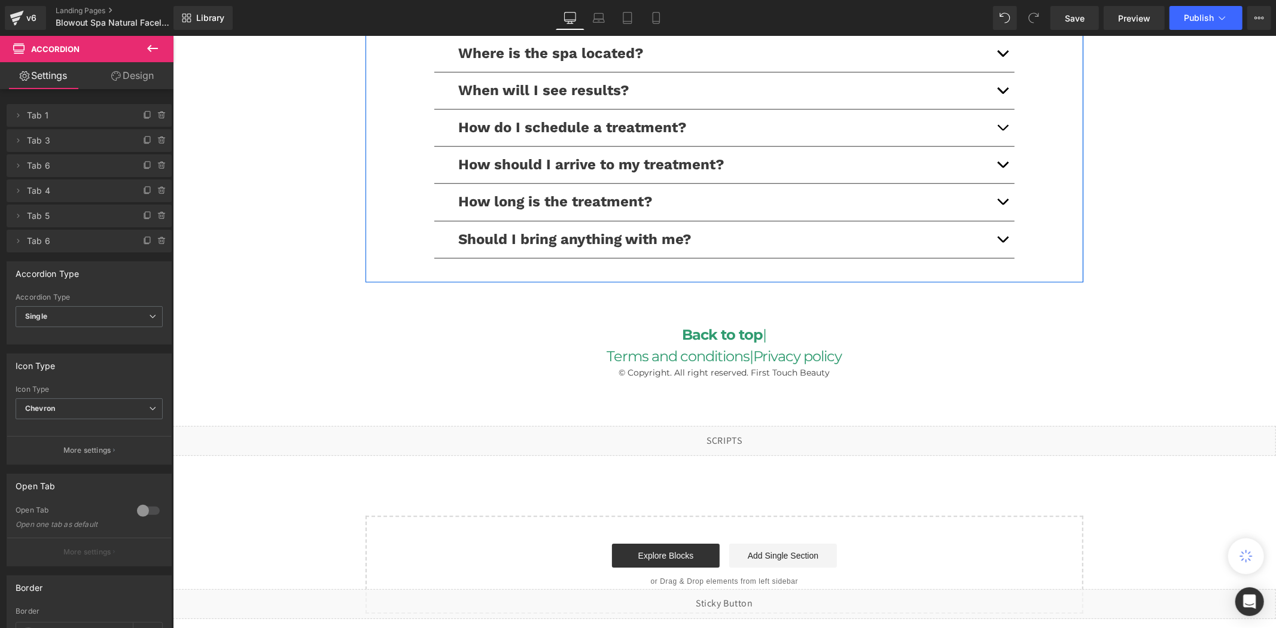
click at [1003, 124] on button "button" at bounding box center [1002, 127] width 24 height 37
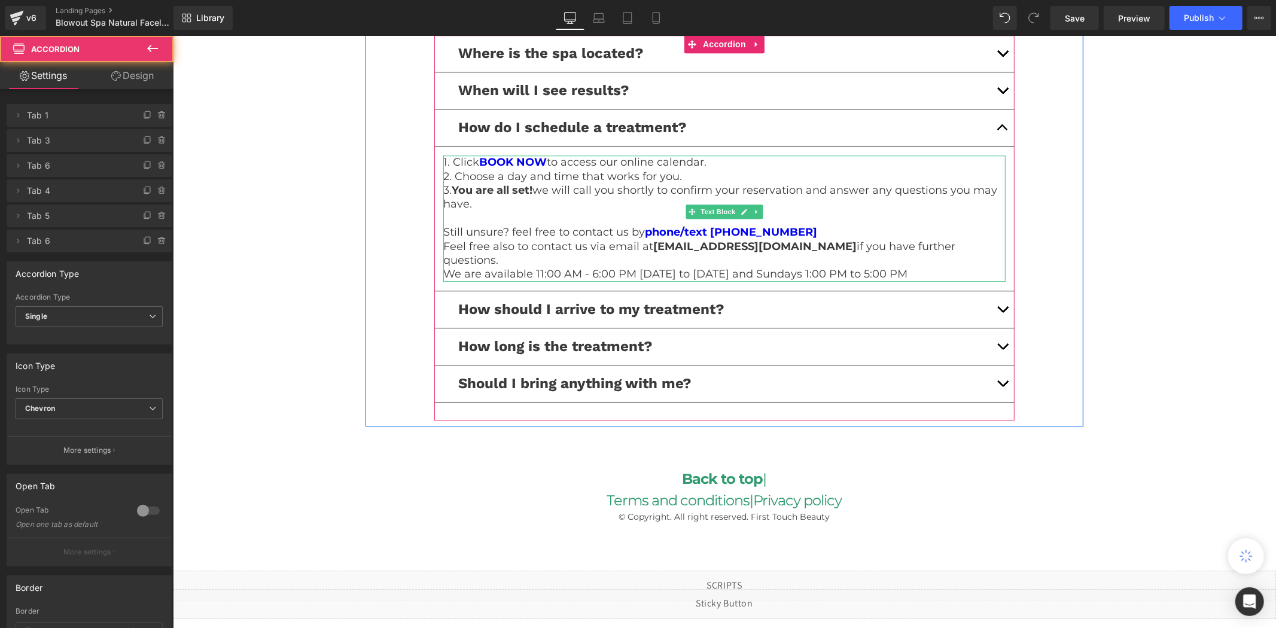
click at [914, 267] on p "We are available 11:00 AM - 6:00 PM [DATE] to [DATE] and Sundays 1:00 PM to 5:0…" at bounding box center [724, 274] width 562 height 14
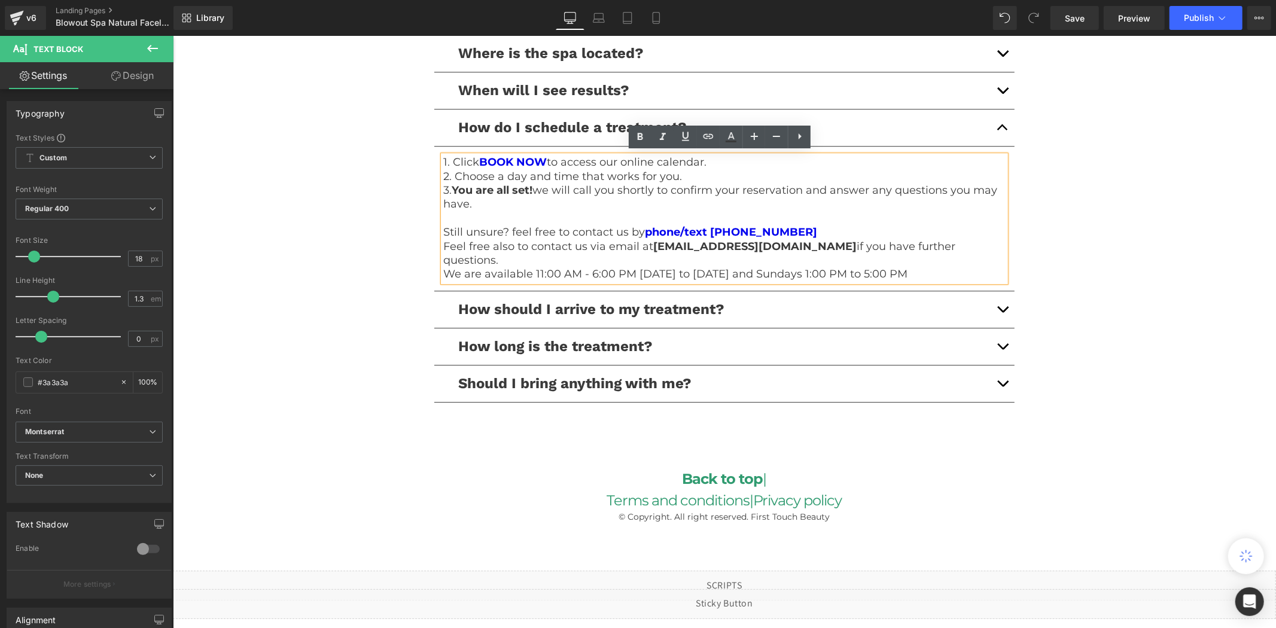
drag, startPoint x: 917, startPoint y: 258, endPoint x: 439, endPoint y: 227, distance: 479.1
click at [443, 227] on div "1. Click BOOK NOW to access our online calendar. 2. Choose a day and time that …" at bounding box center [724, 218] width 562 height 126
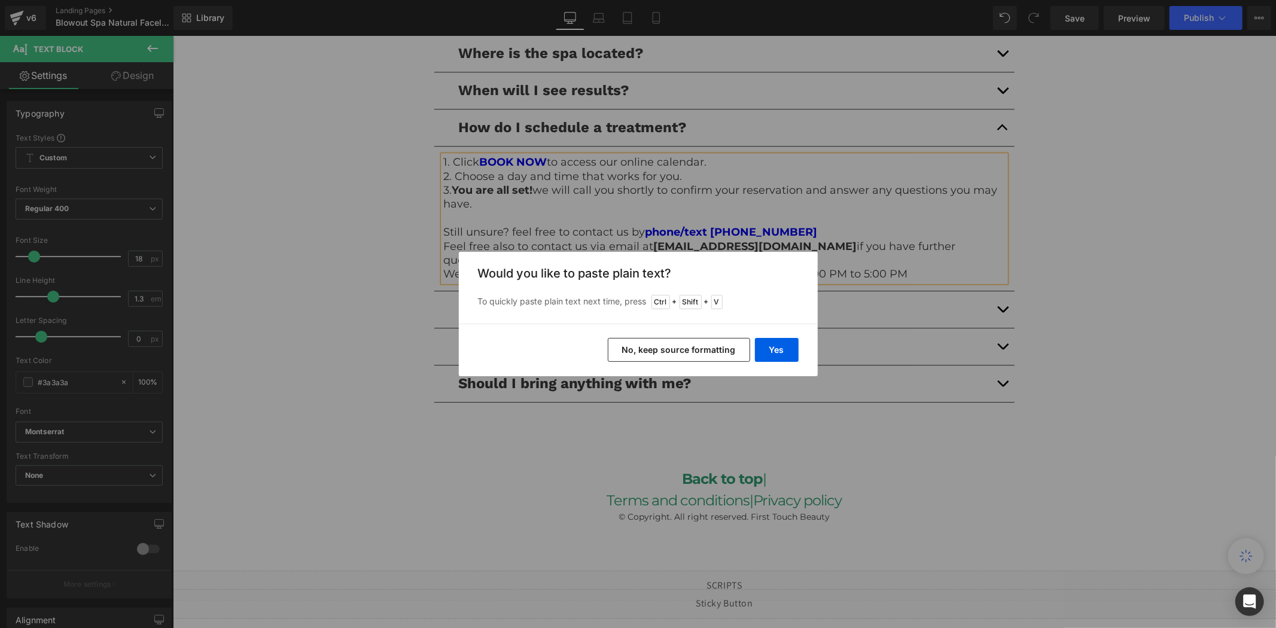
click at [712, 350] on button "No, keep source formatting" at bounding box center [679, 350] width 142 height 24
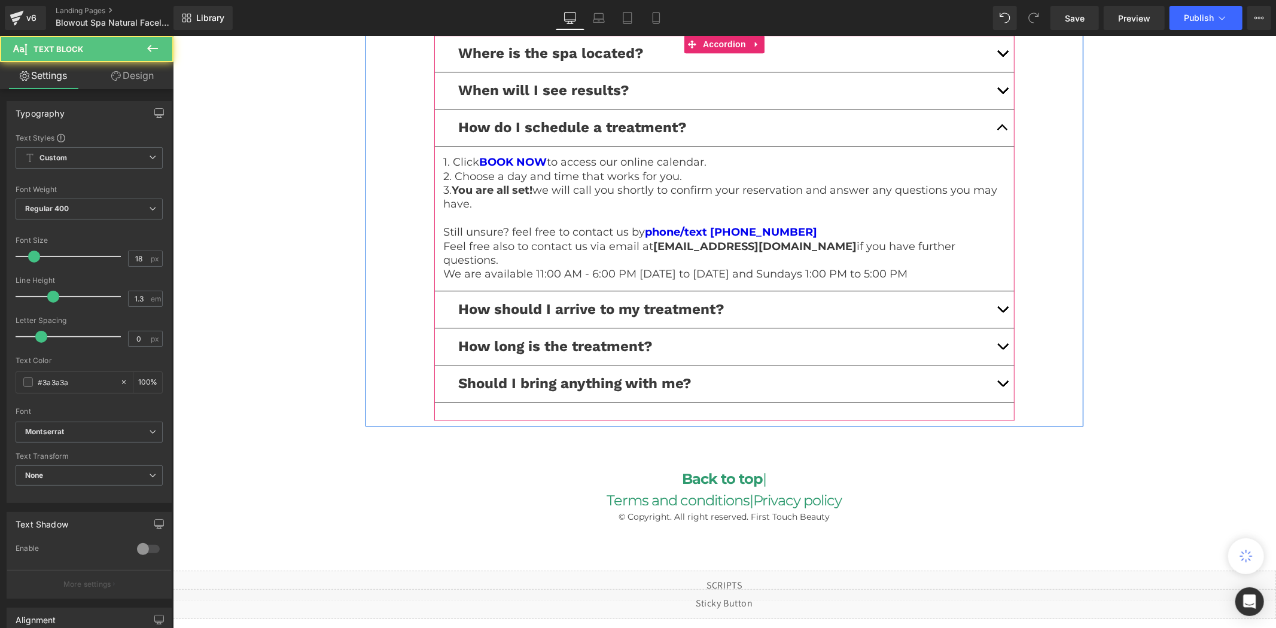
click at [826, 225] on p "Still unsure? feel free to contact us by phone/text [PHONE_NUMBER]" at bounding box center [724, 232] width 562 height 14
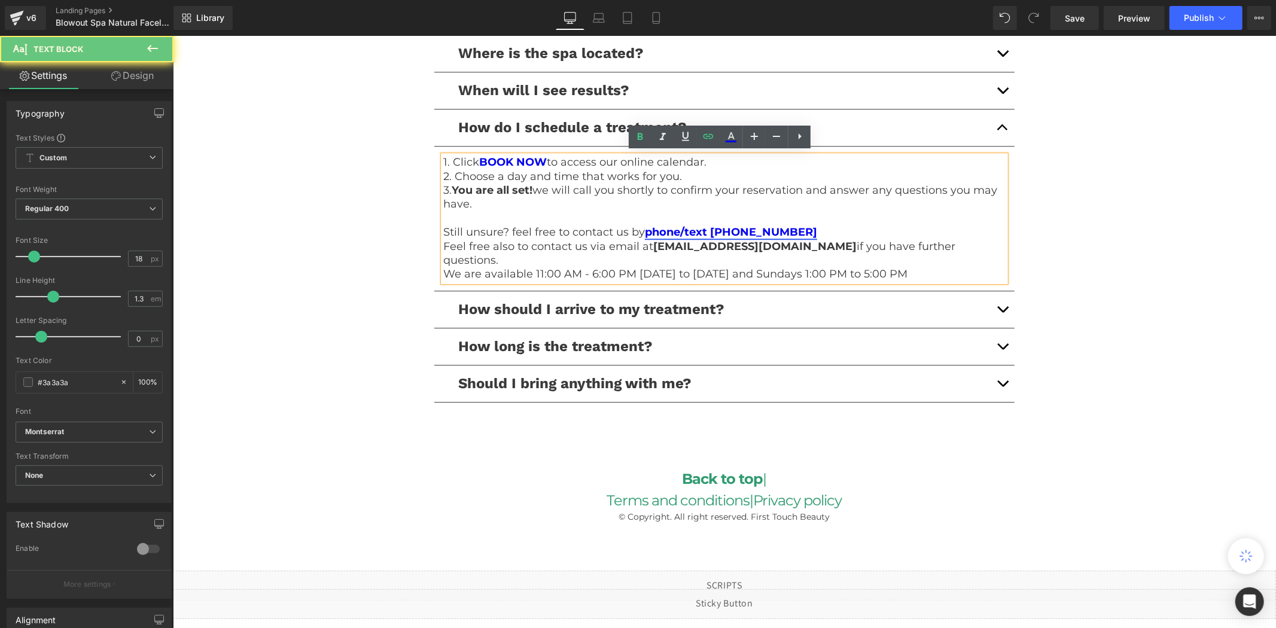
click at [769, 228] on link "phone/text [PHONE_NUMBER]" at bounding box center [730, 231] width 172 height 13
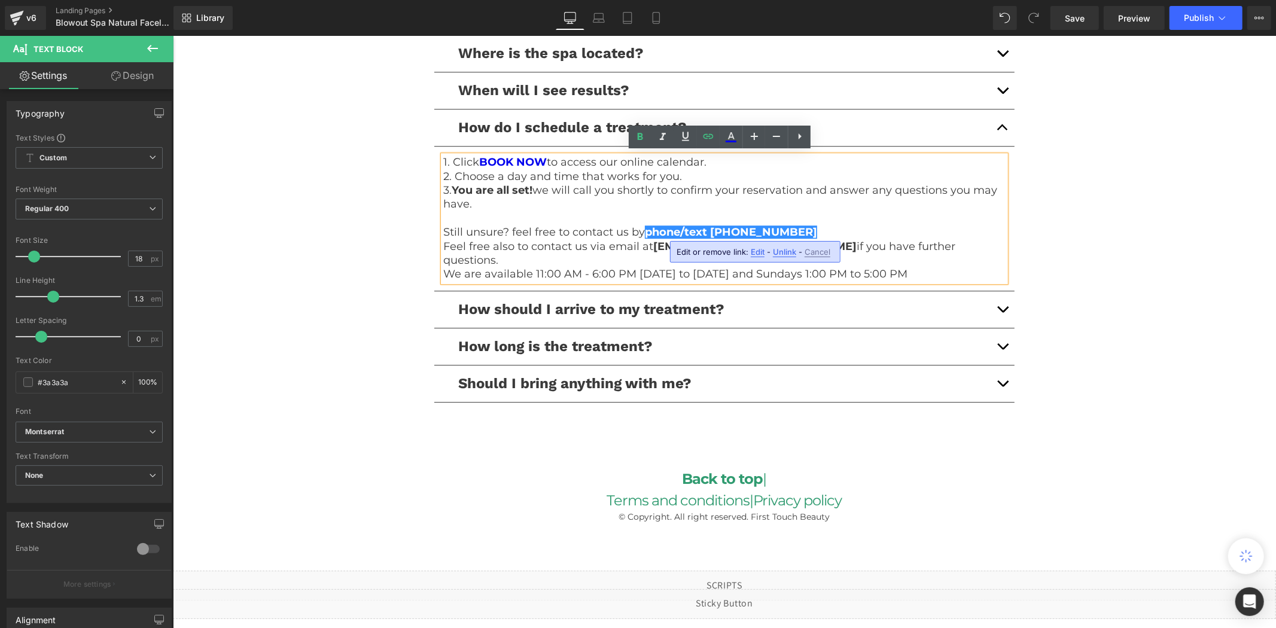
click at [754, 252] on span "Edit" at bounding box center [758, 252] width 14 height 10
click at [755, 263] on input "tel:[PHONE_NUMBER]" at bounding box center [748, 256] width 184 height 30
click at [735, 598] on div "Liquid" at bounding box center [723, 604] width 1103 height 30
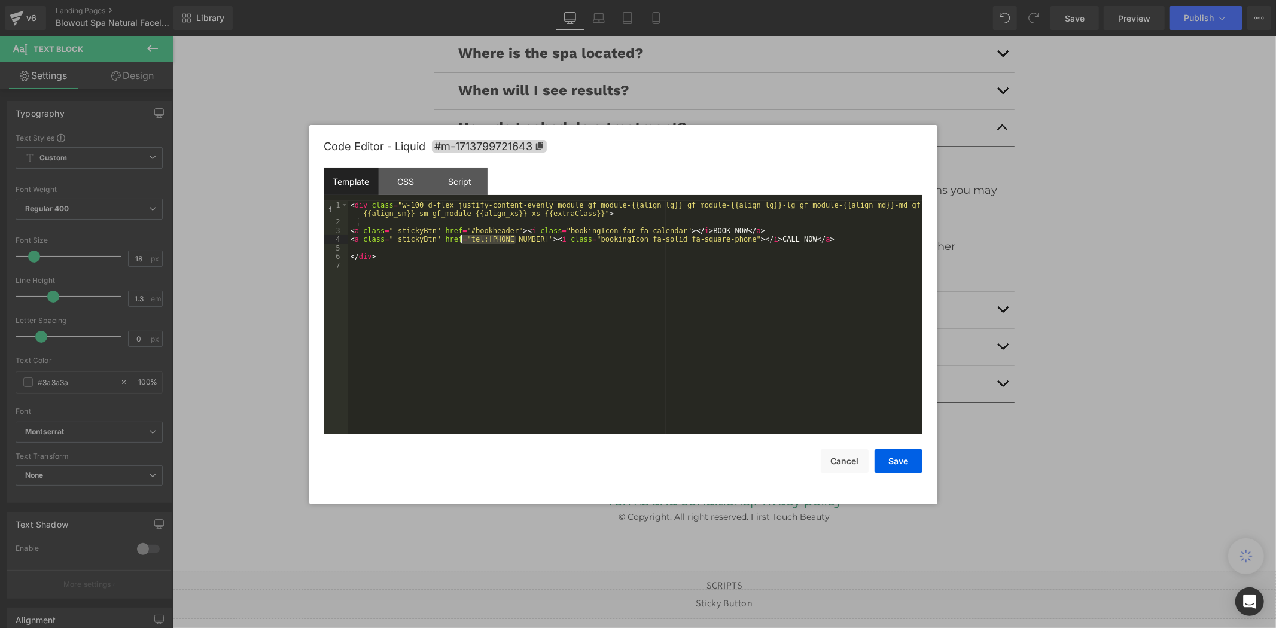
drag, startPoint x: 515, startPoint y: 241, endPoint x: 461, endPoint y: 242, distance: 53.9
click at [461, 242] on div "< div class = "w-100 d-flex justify-content-evenly module gf_module-{{align_lg}…" at bounding box center [635, 330] width 574 height 259
click at [883, 461] on button "Save" at bounding box center [899, 461] width 48 height 24
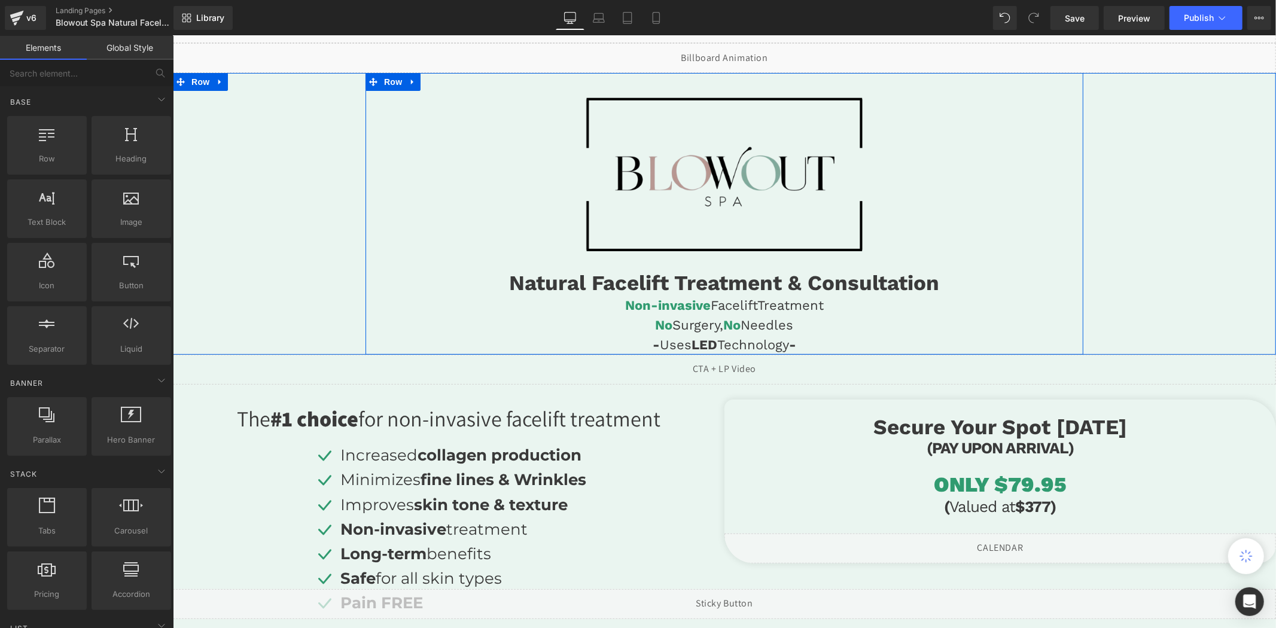
scroll to position [0, 0]
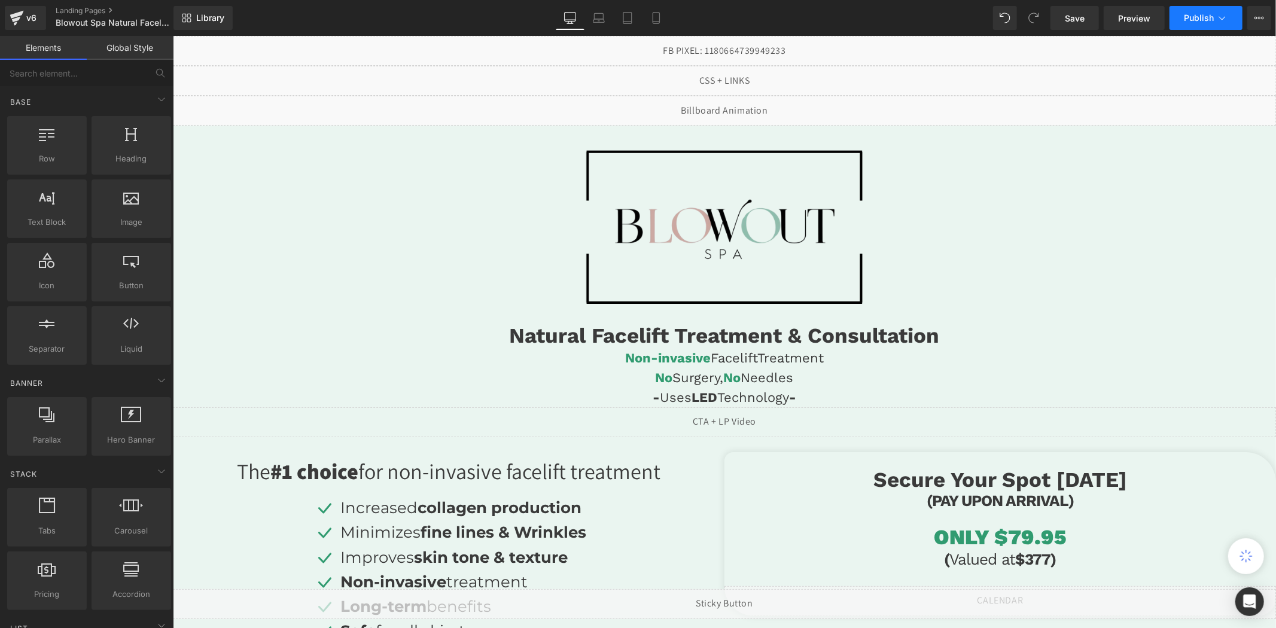
click at [1182, 23] on button "Publish" at bounding box center [1206, 18] width 73 height 24
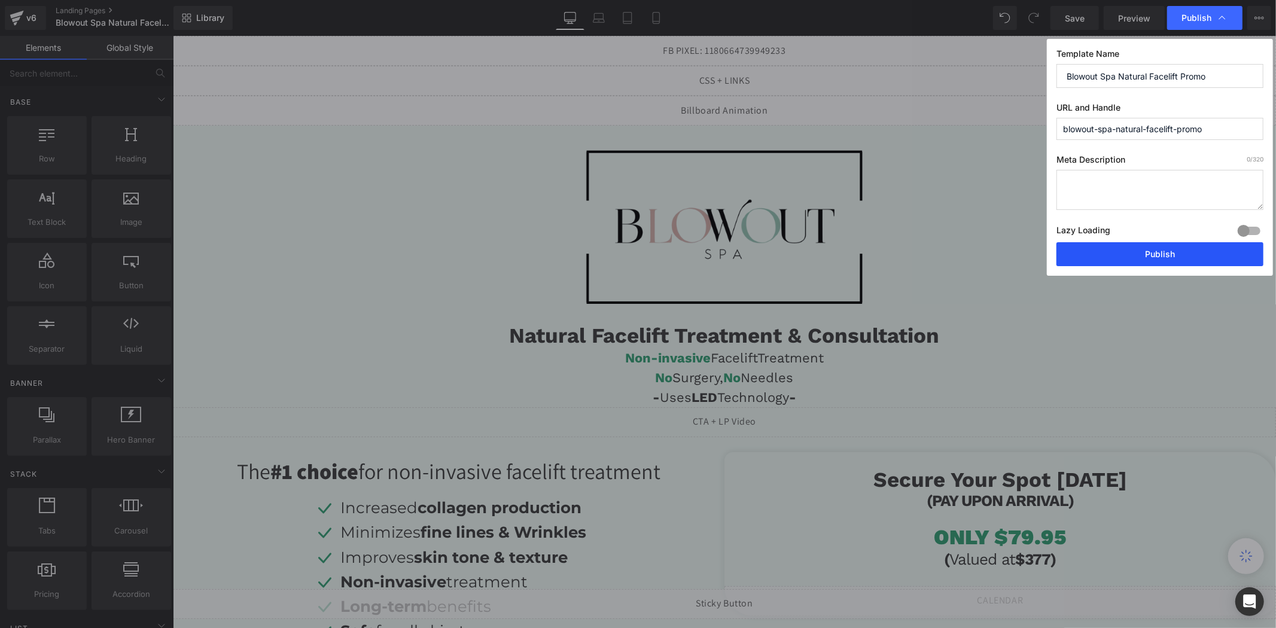
drag, startPoint x: 1167, startPoint y: 260, endPoint x: 169, endPoint y: 120, distance: 1008.5
click at [1167, 260] on button "Publish" at bounding box center [1160, 254] width 207 height 24
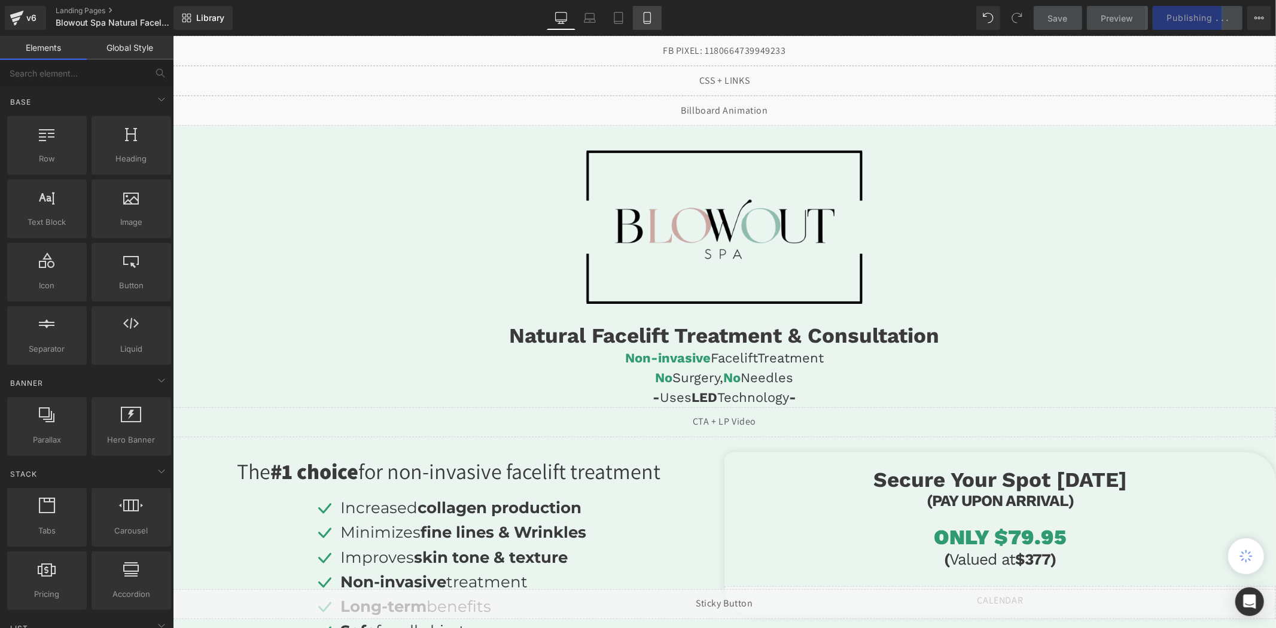
click at [642, 26] on link "Mobile" at bounding box center [647, 18] width 29 height 24
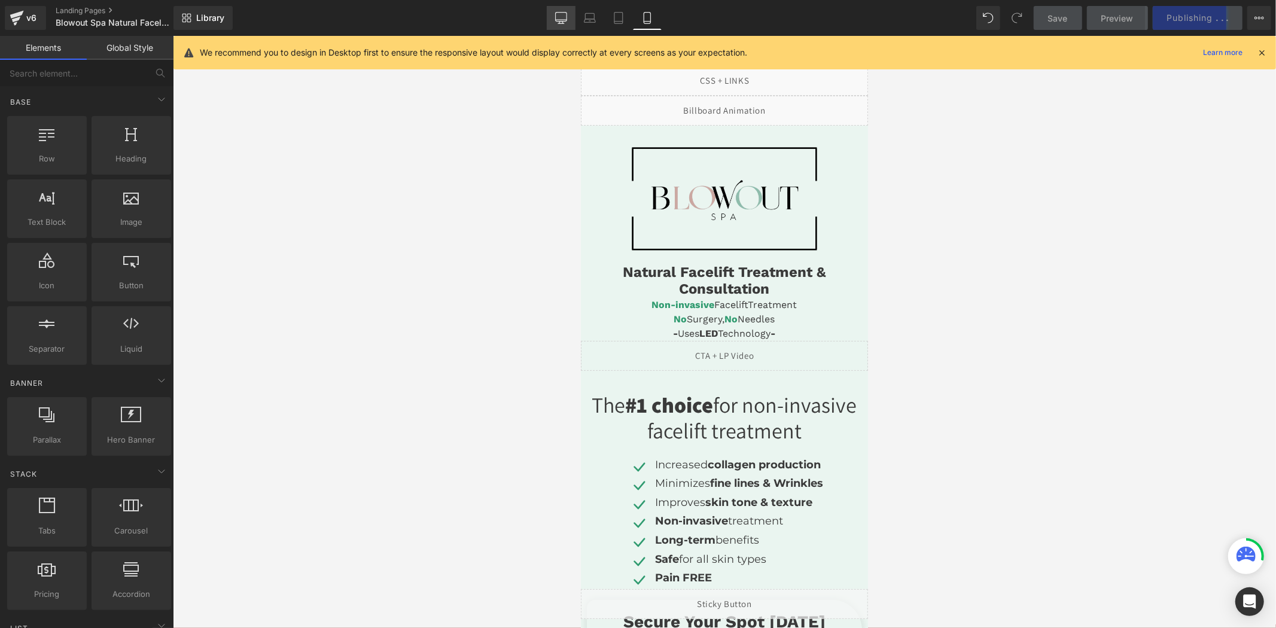
click at [563, 19] on icon at bounding box center [561, 18] width 12 height 12
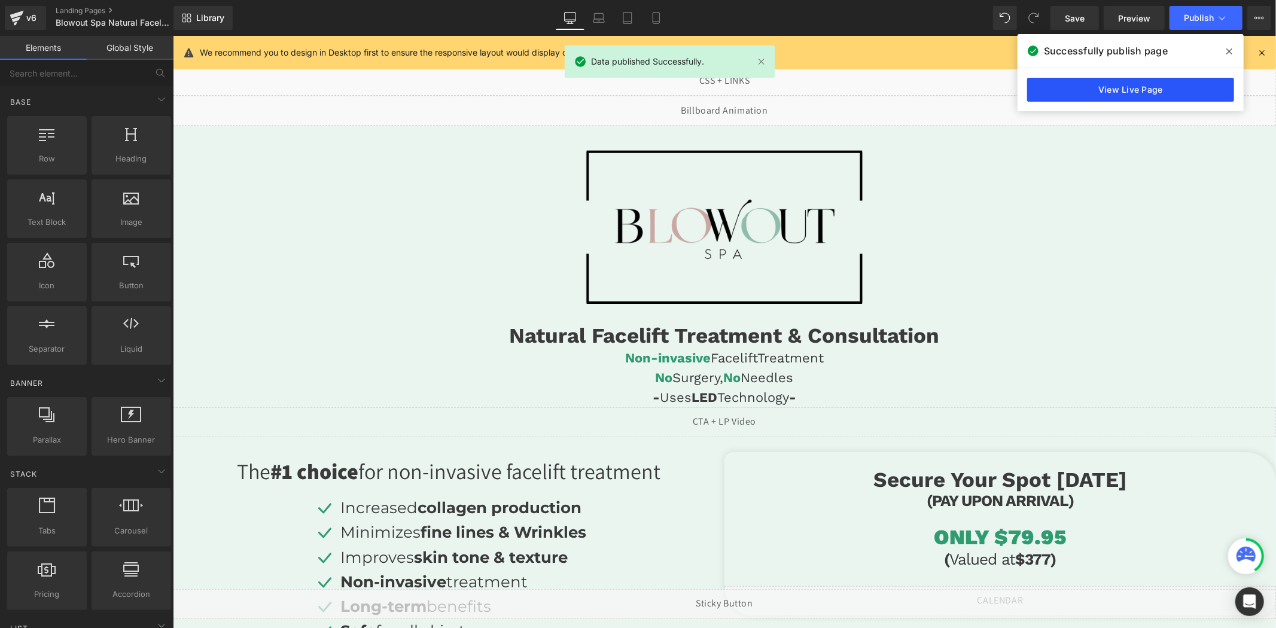
click at [1102, 91] on link "View Live Page" at bounding box center [1130, 90] width 207 height 24
